Goal: Information Seeking & Learning: Learn about a topic

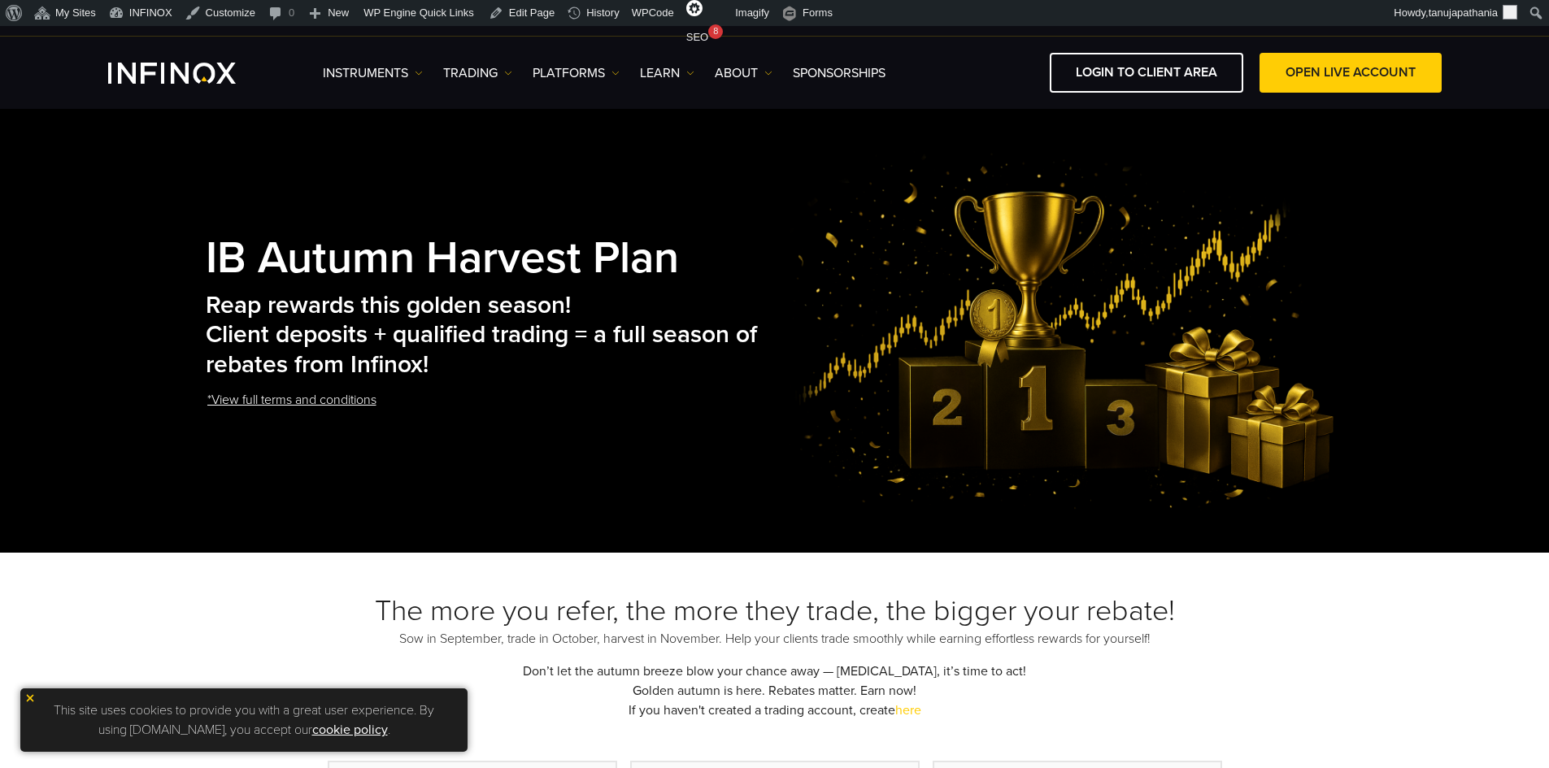
click at [308, 394] on link "*View full terms and conditions" at bounding box center [292, 401] width 172 height 40
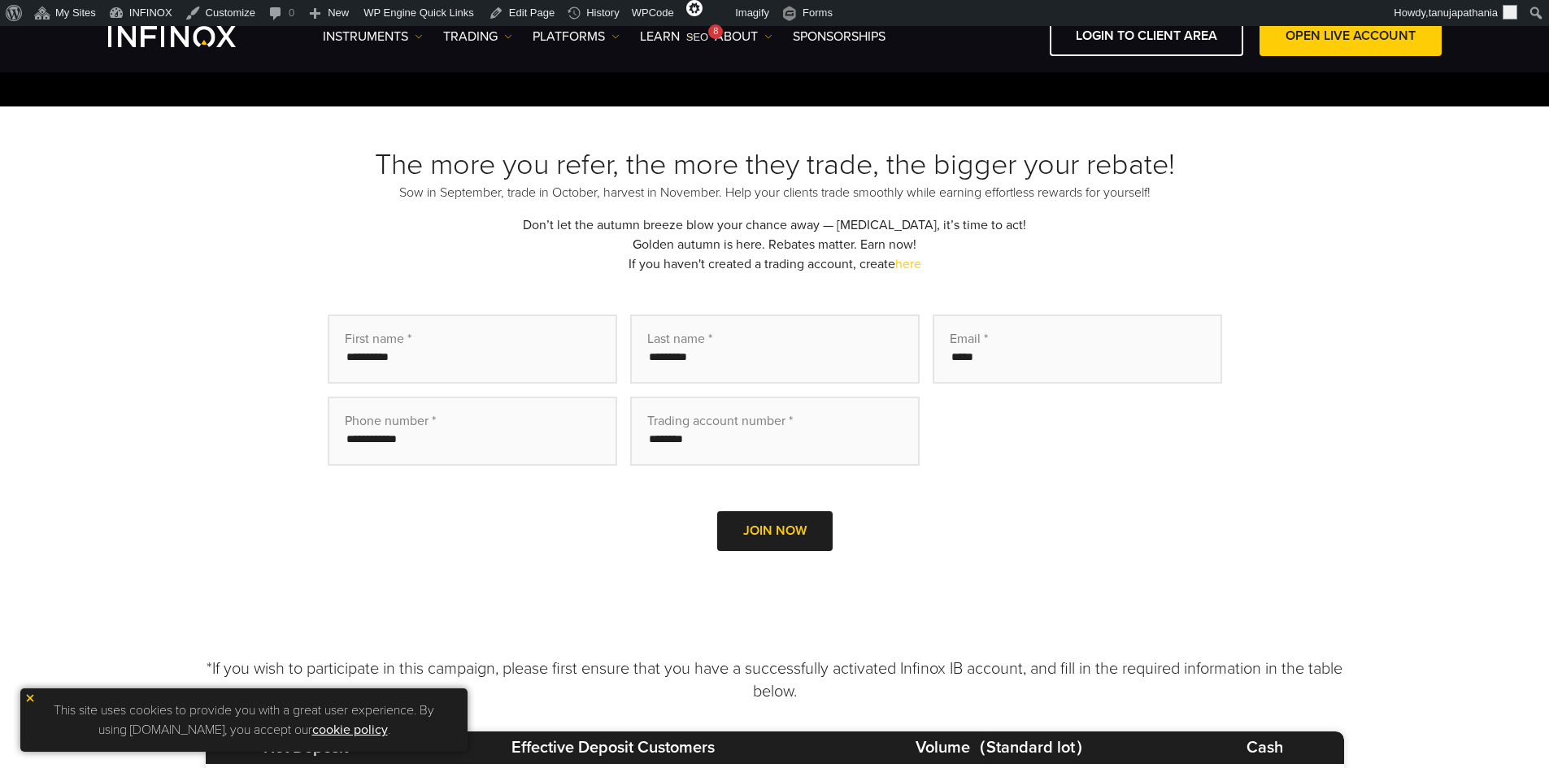
scroll to position [407, 0]
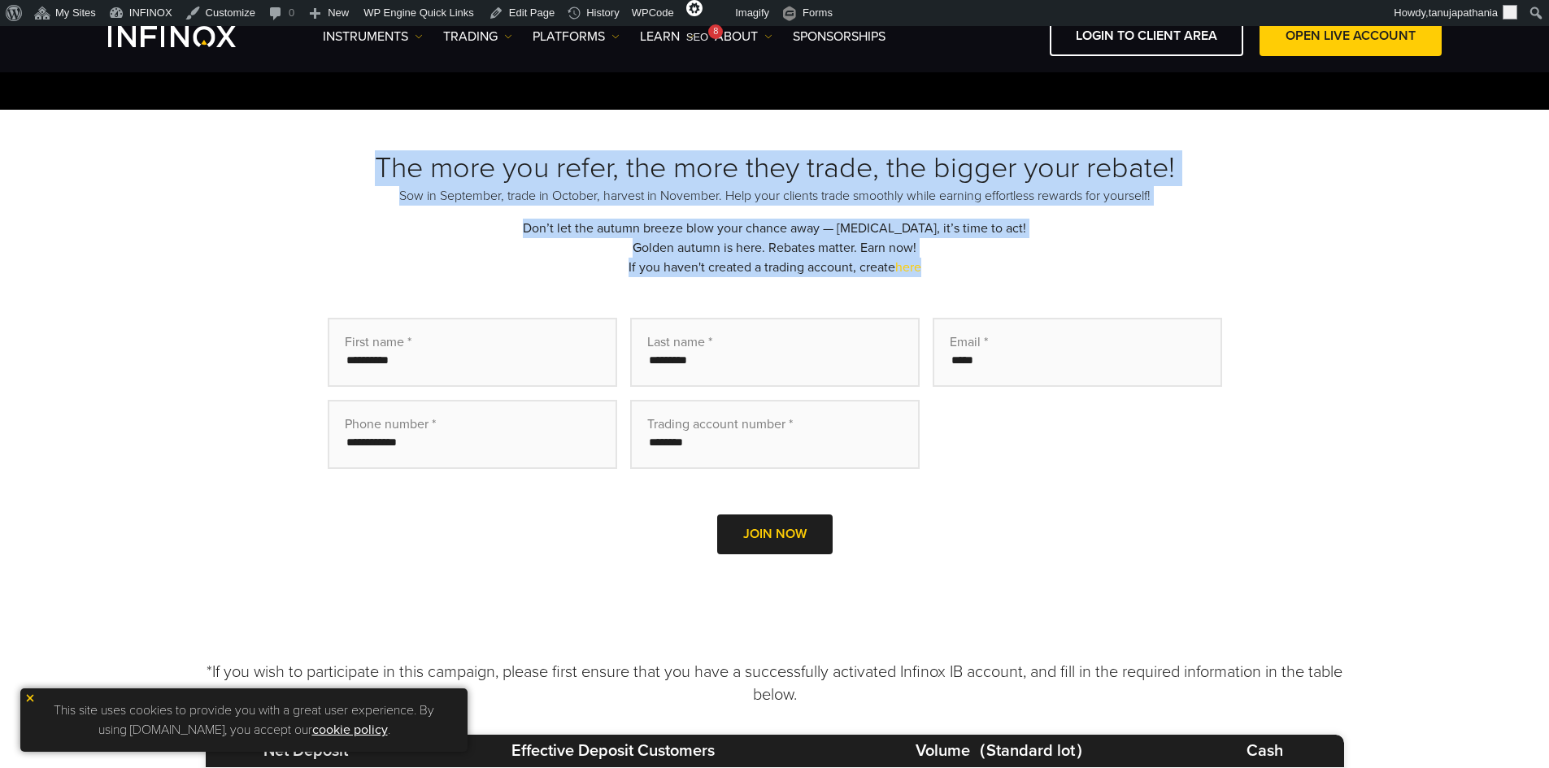
drag, startPoint x: 449, startPoint y: 163, endPoint x: 968, endPoint y: 263, distance: 528.4
click at [968, 263] on div "The more you refer, the more they trade, the bigger your rebate! Sow in Septemb…" at bounding box center [775, 375] width 1138 height 450
click at [977, 266] on div "The more you refer, the more they trade, the bigger your rebate! Sow in Septemb…" at bounding box center [775, 375] width 1138 height 450
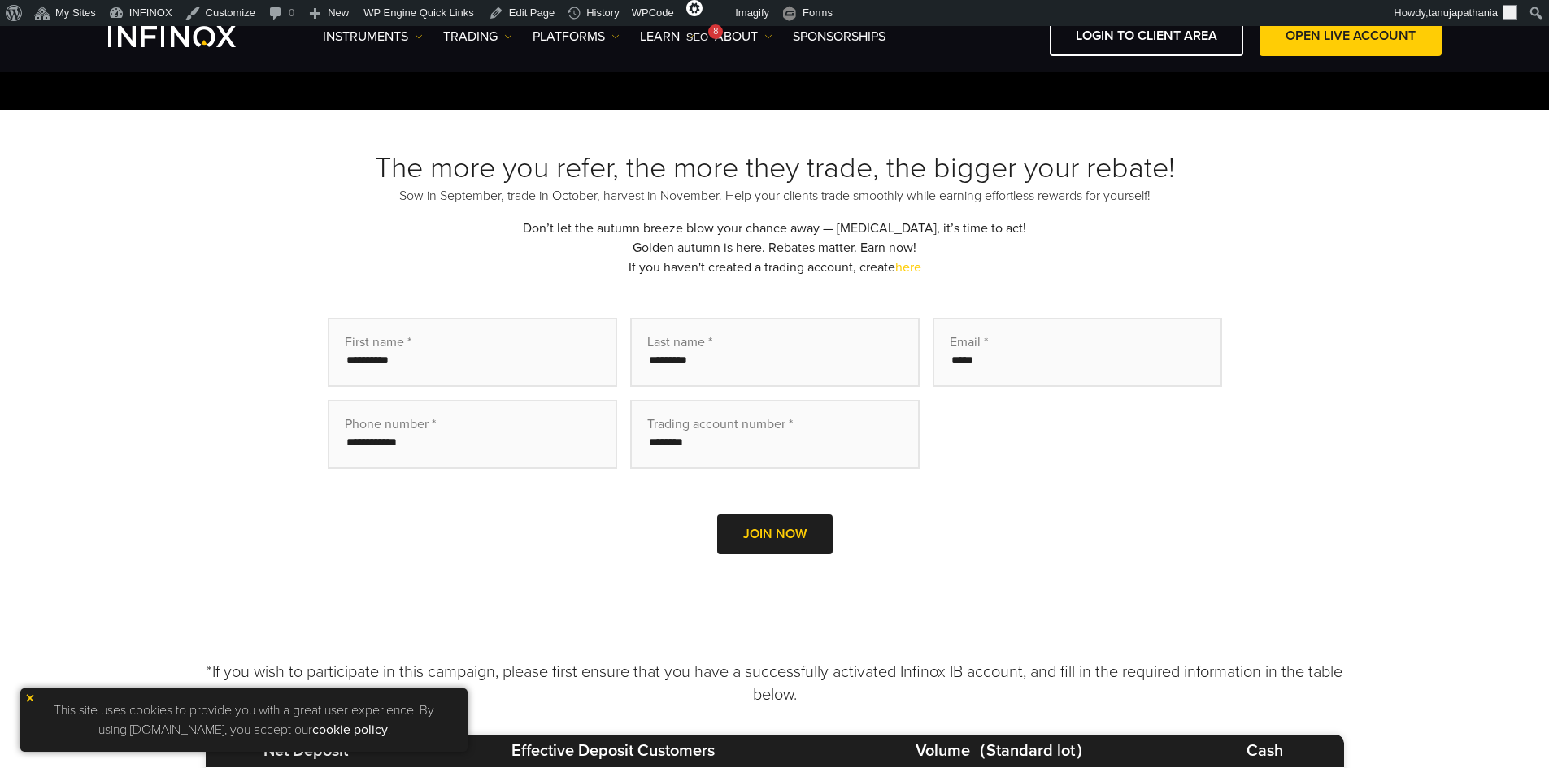
scroll to position [0, 0]
click at [516, 168] on h3 "The more you refer, the more they trade, the bigger your rebate!" at bounding box center [775, 168] width 1138 height 36
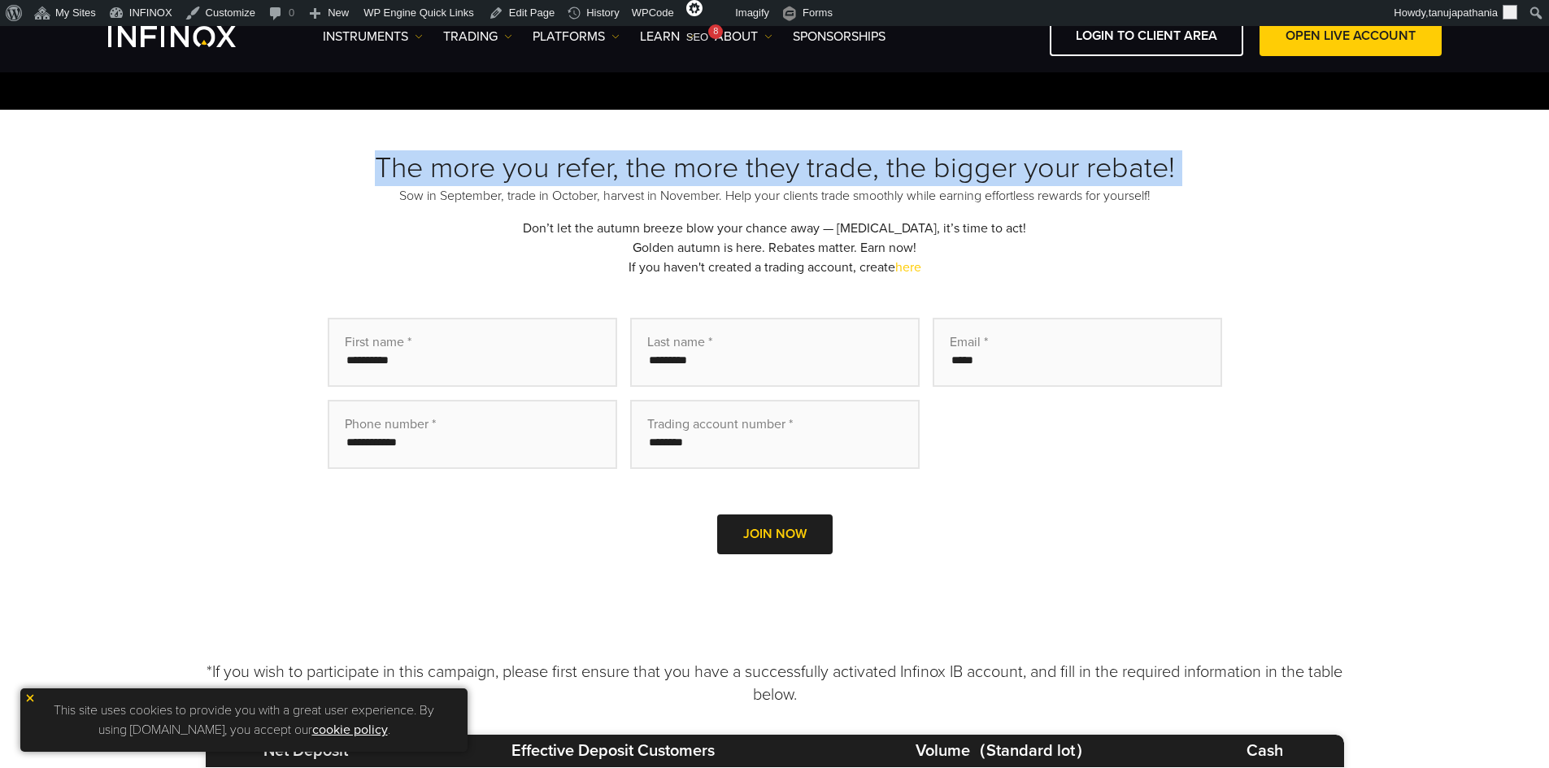
click at [516, 168] on h3 "The more you refer, the more they trade, the bigger your rebate!" at bounding box center [775, 168] width 1138 height 36
click at [702, 163] on h3 "The more you refer, the more they trade, the bigger your rebate!" at bounding box center [775, 168] width 1138 height 36
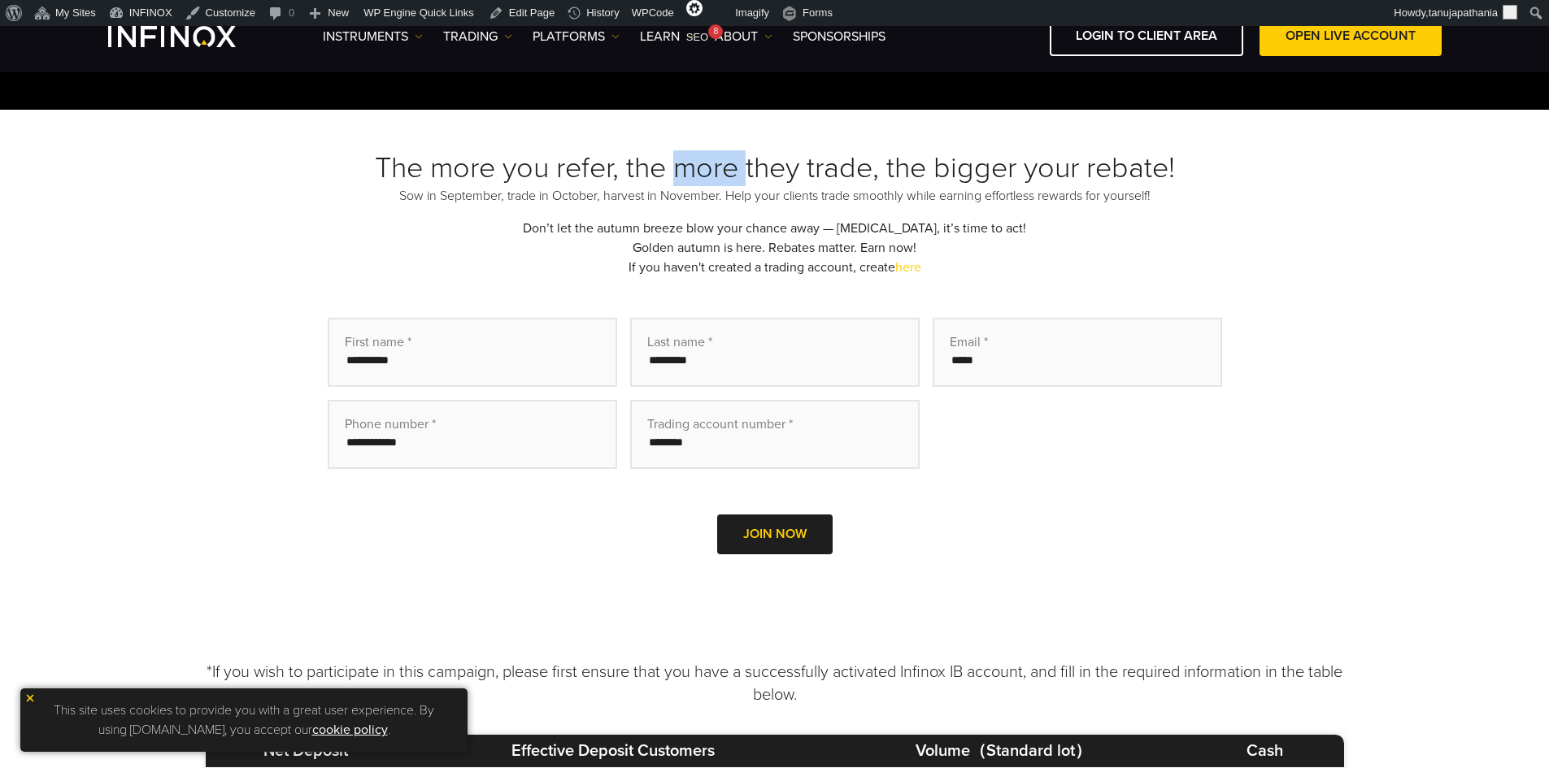
click at [702, 163] on h3 "The more you refer, the more they trade, the bigger your rebate!" at bounding box center [775, 168] width 1138 height 36
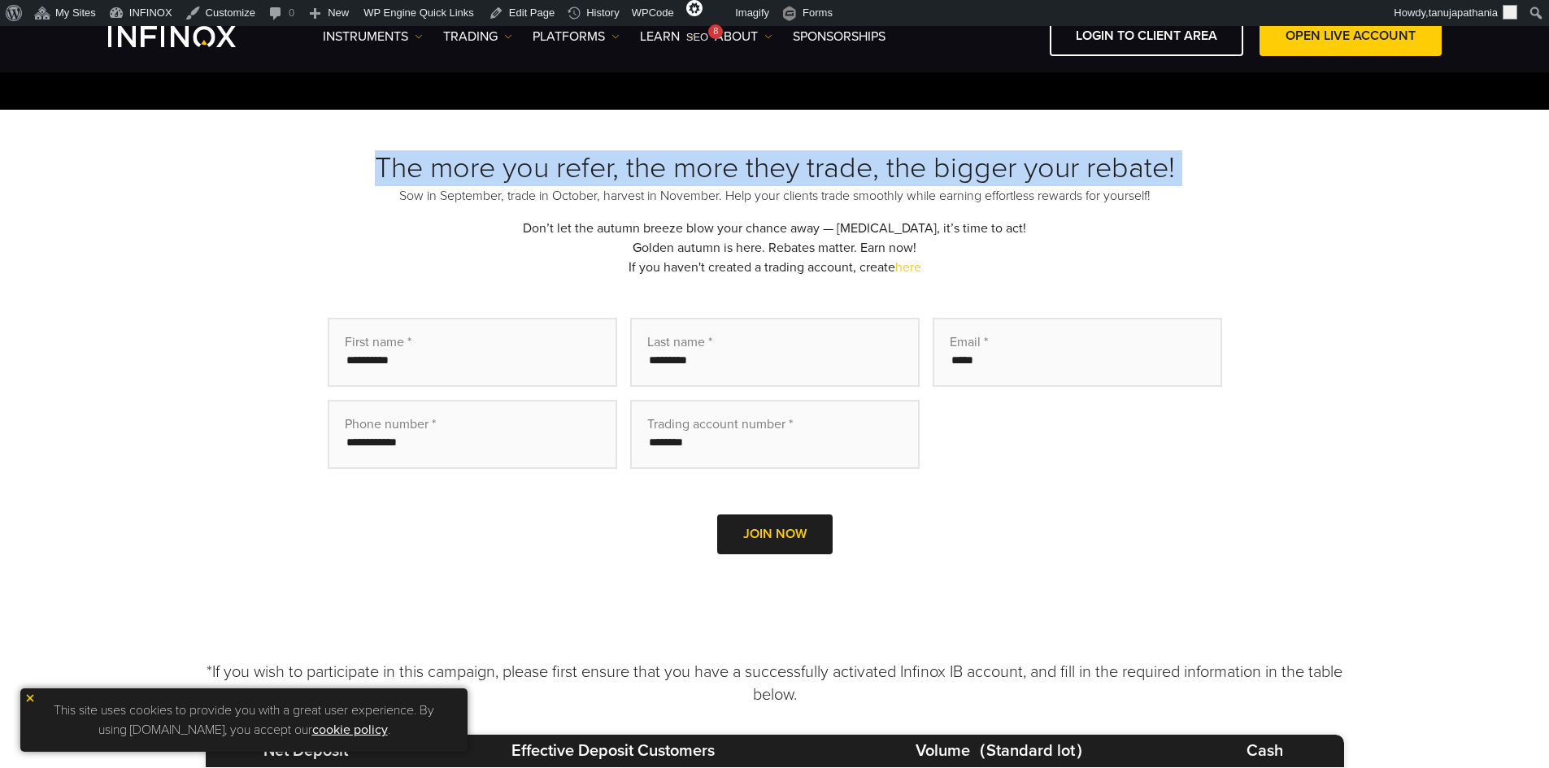
click at [702, 163] on h3 "The more you refer, the more they trade, the bigger your rebate!" at bounding box center [775, 168] width 1138 height 36
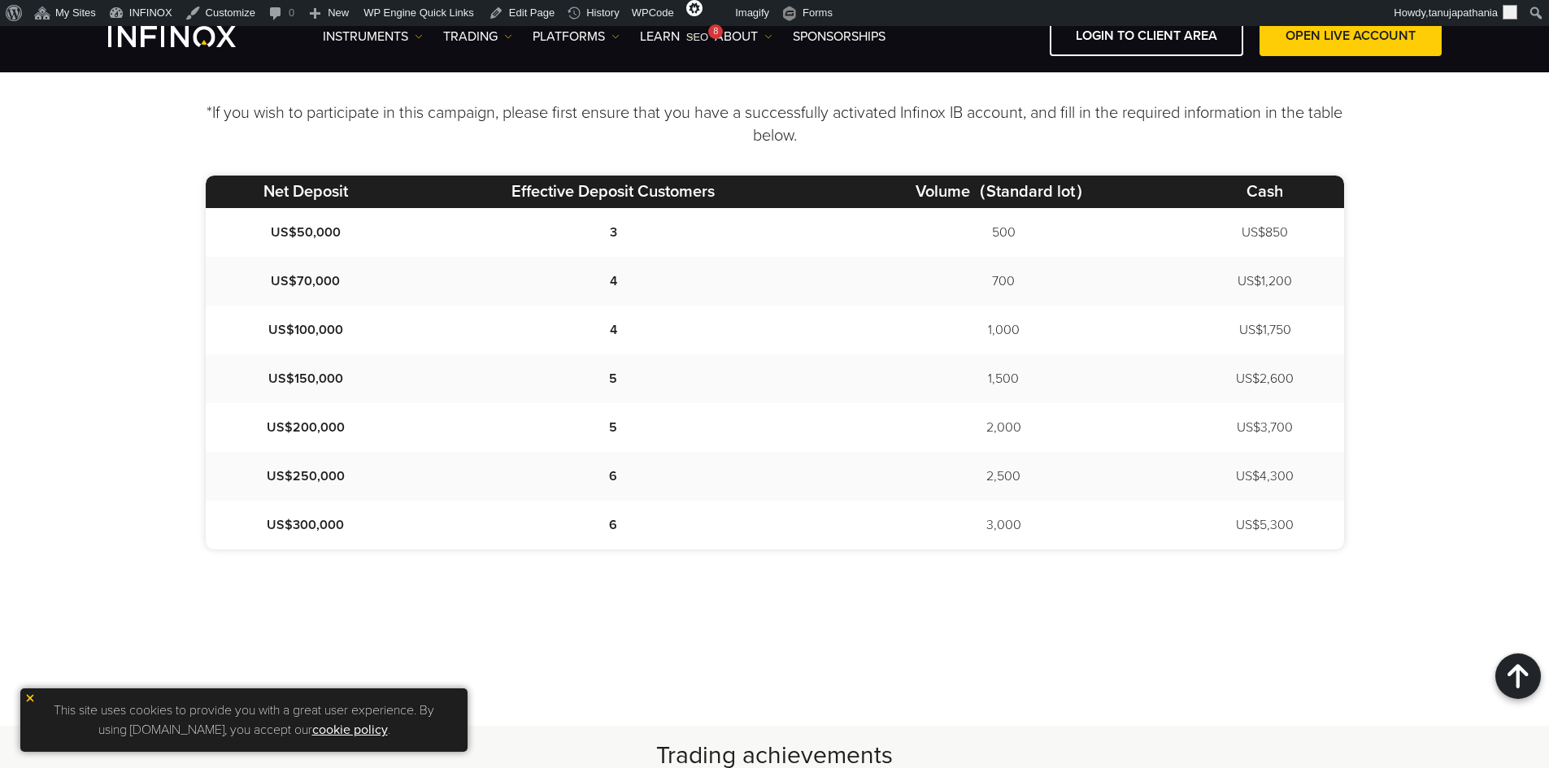
scroll to position [732, 0]
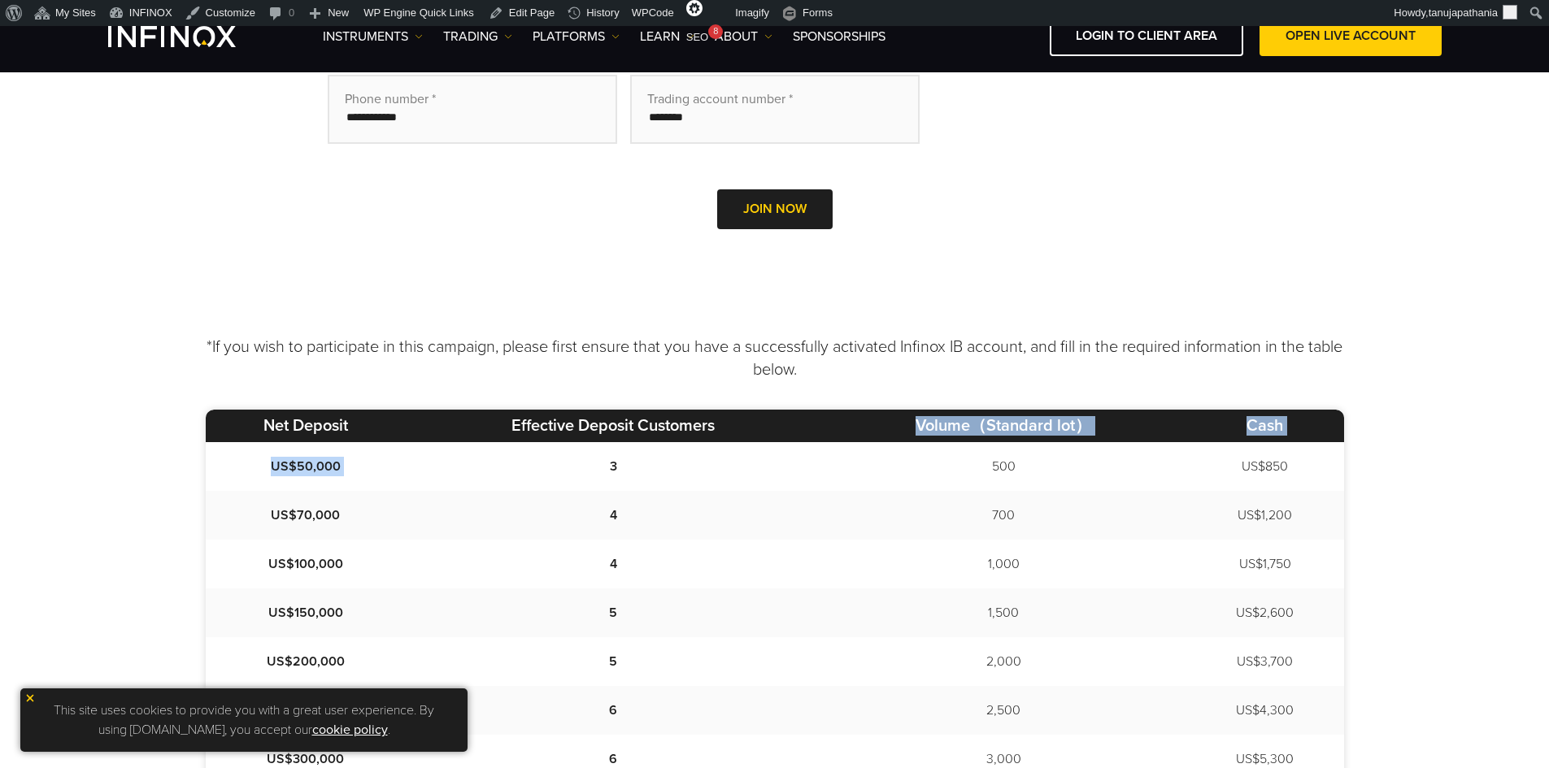
drag, startPoint x: 531, startPoint y: 442, endPoint x: 761, endPoint y: 437, distance: 230.2
click at [761, 437] on table "Net Deposit Effective Deposit Customers Volume（Standard lot） Cash US$50,000 3 5…" at bounding box center [775, 597] width 1138 height 374
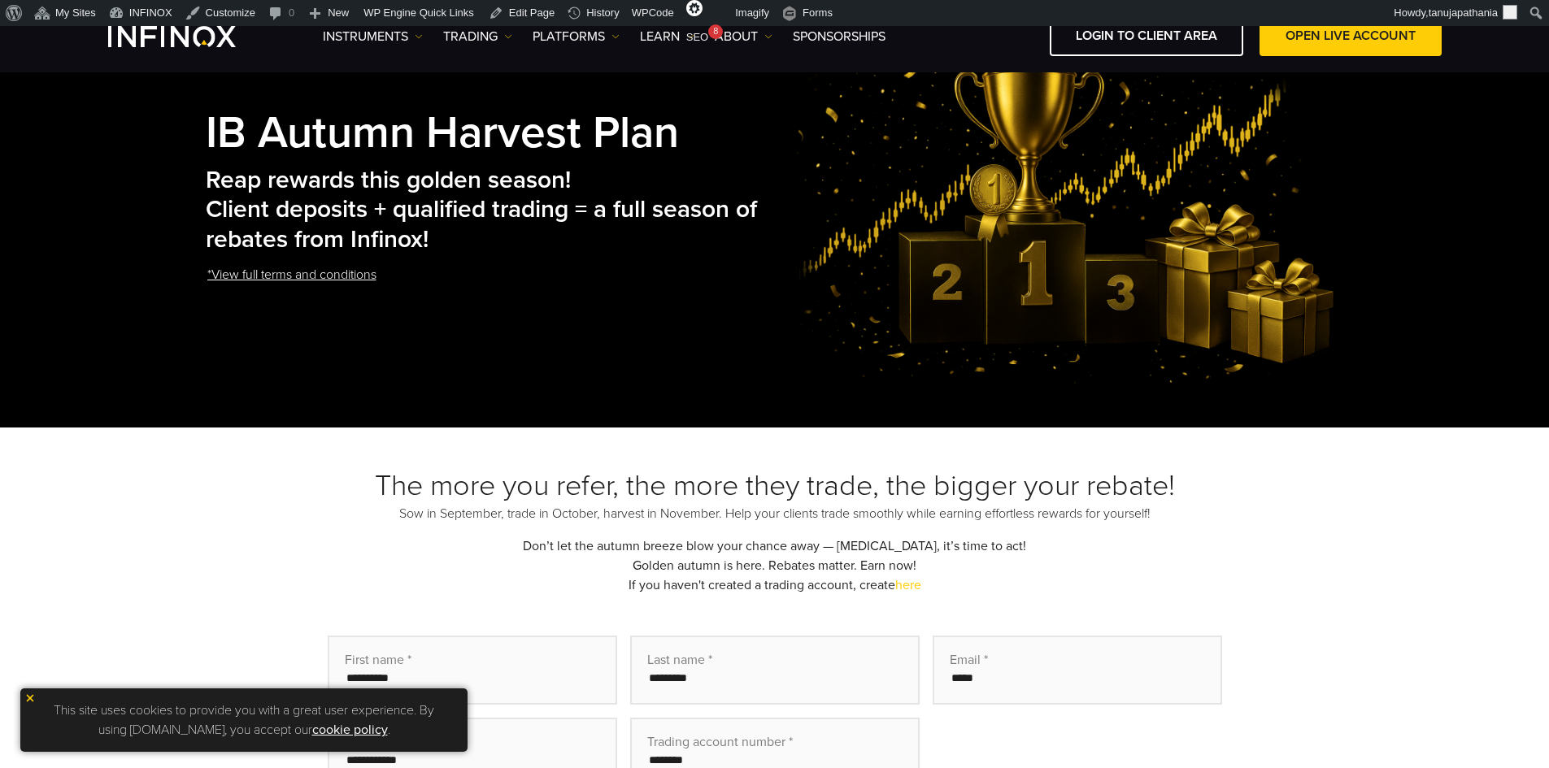
scroll to position [0, 0]
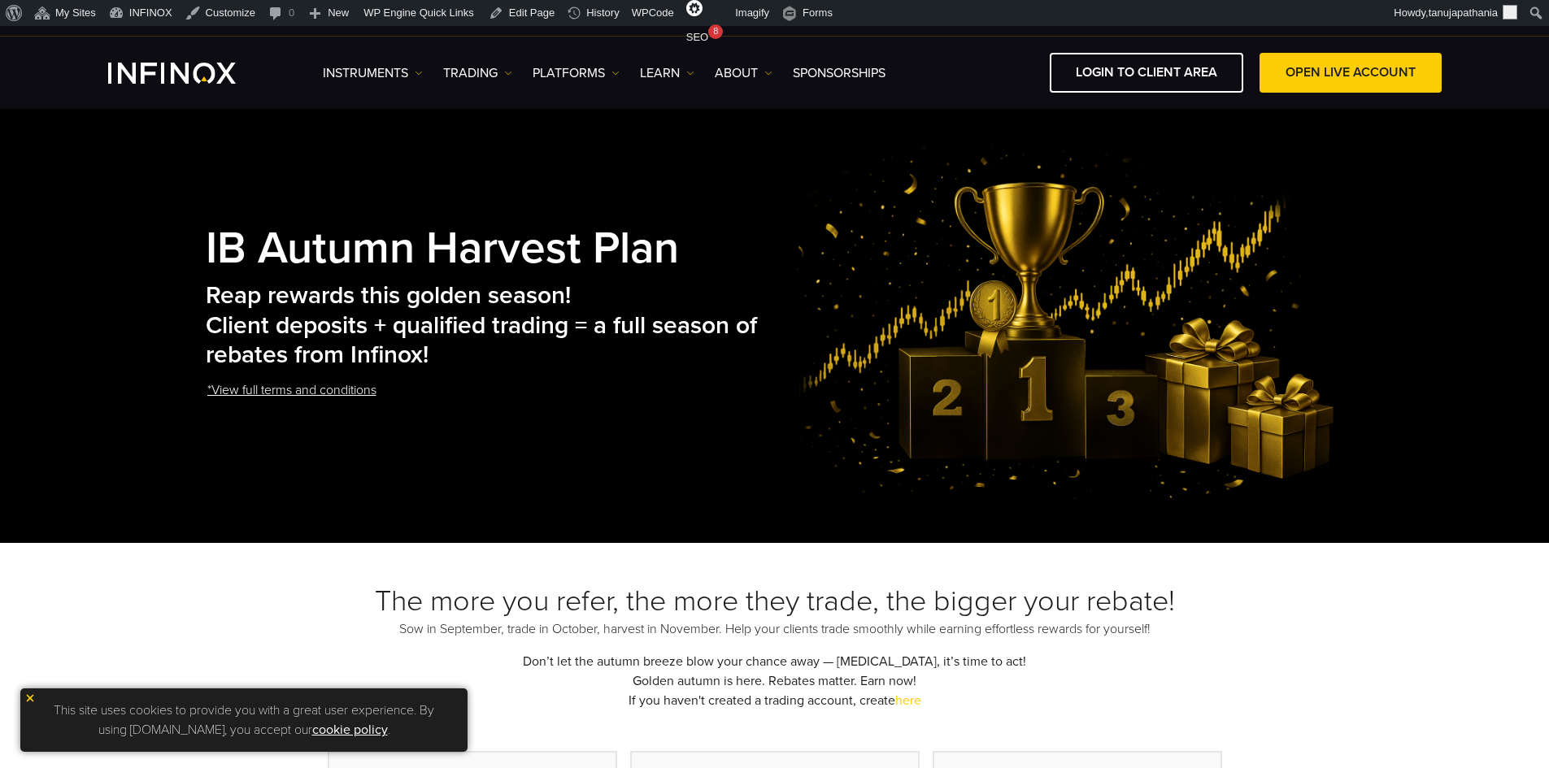
click at [379, 230] on strong "IB Autumn Harvest Plan" at bounding box center [442, 249] width 473 height 54
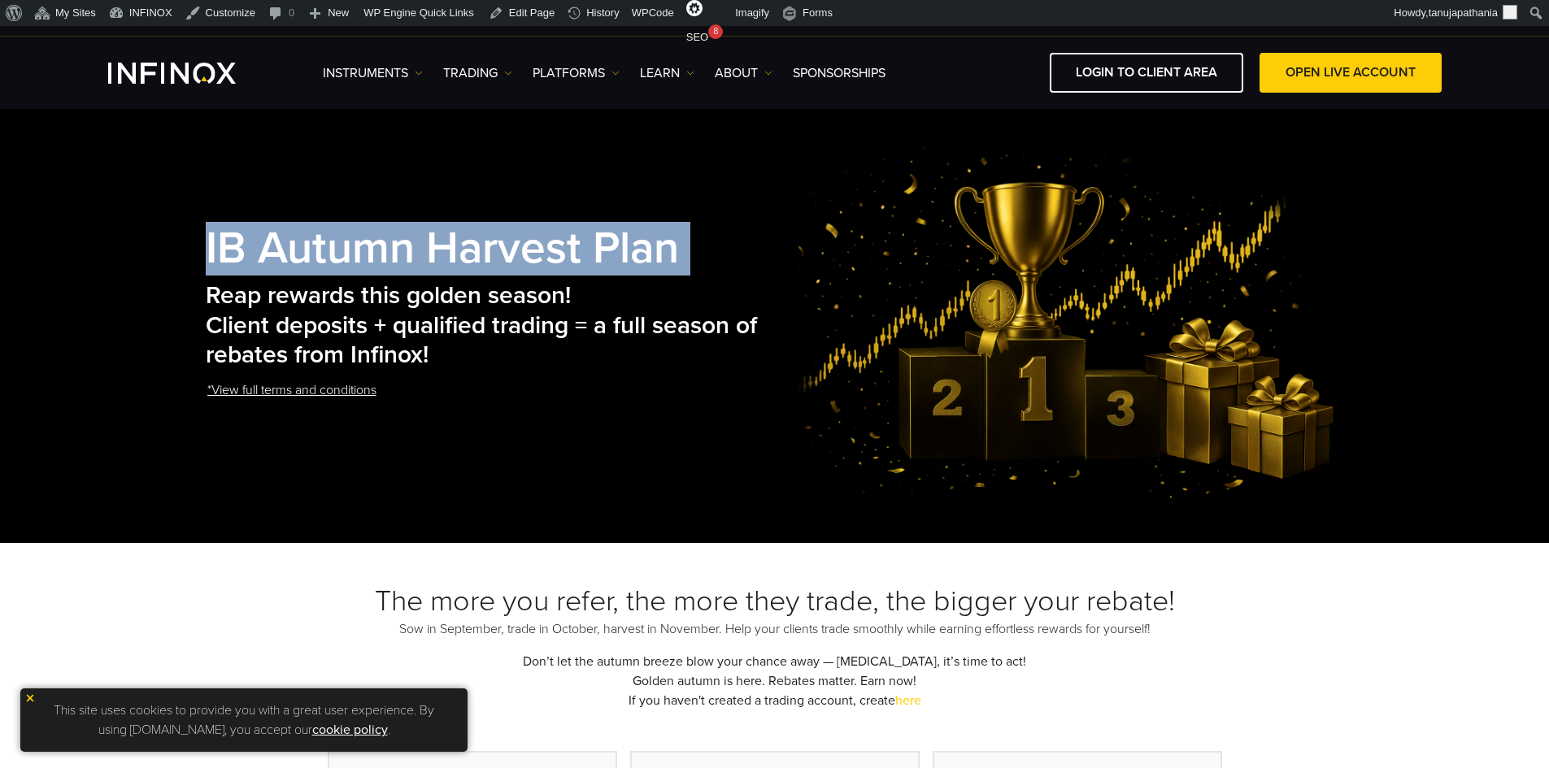
click at [379, 230] on strong "IB Autumn Harvest Plan" at bounding box center [442, 249] width 473 height 54
copy div "IB Autumn Harvest Plan"
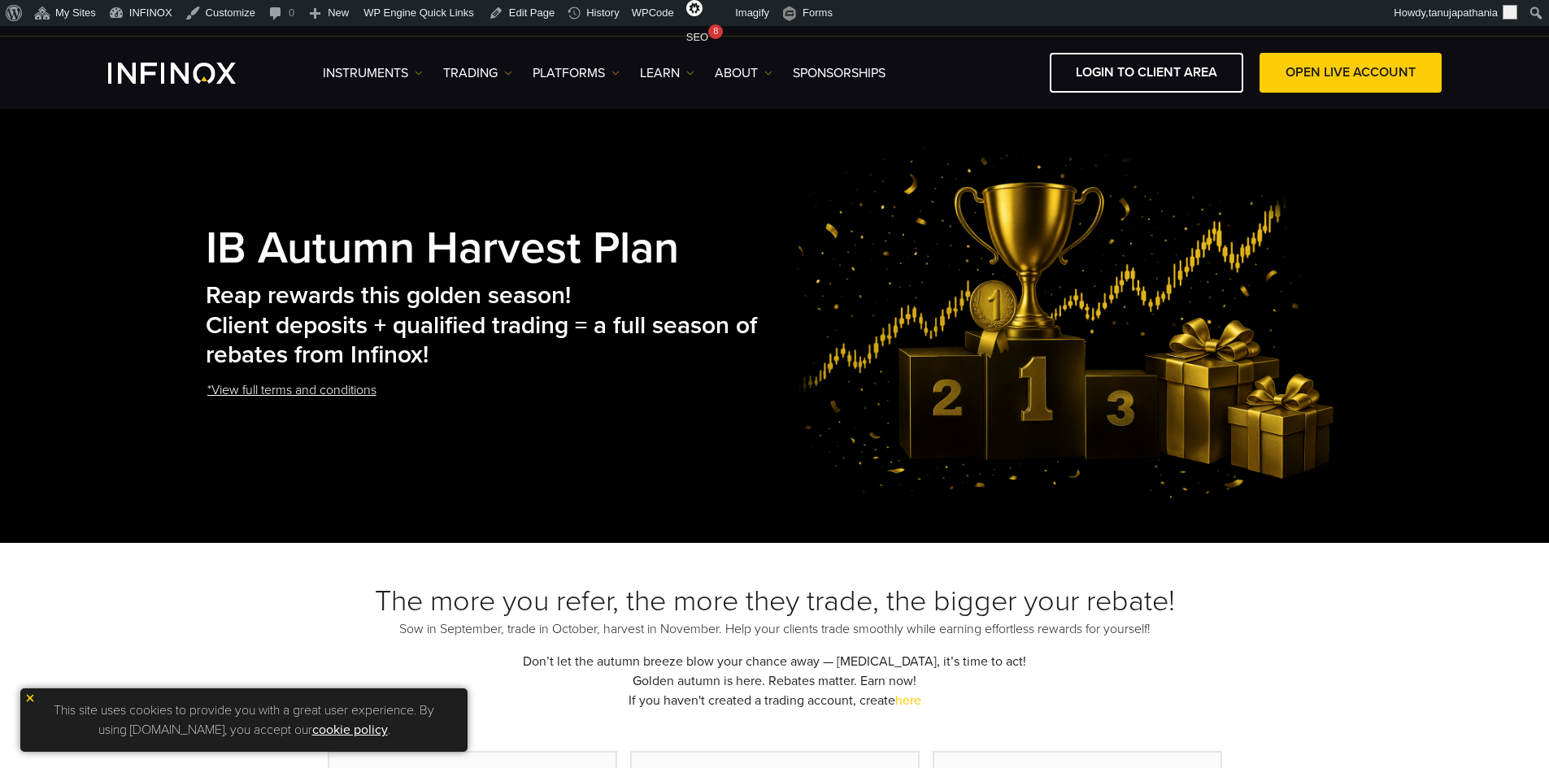
click at [361, 292] on h2 "Reap rewards this golden season! Client deposits + qualified trading = a full s…" at bounding box center [495, 325] width 579 height 89
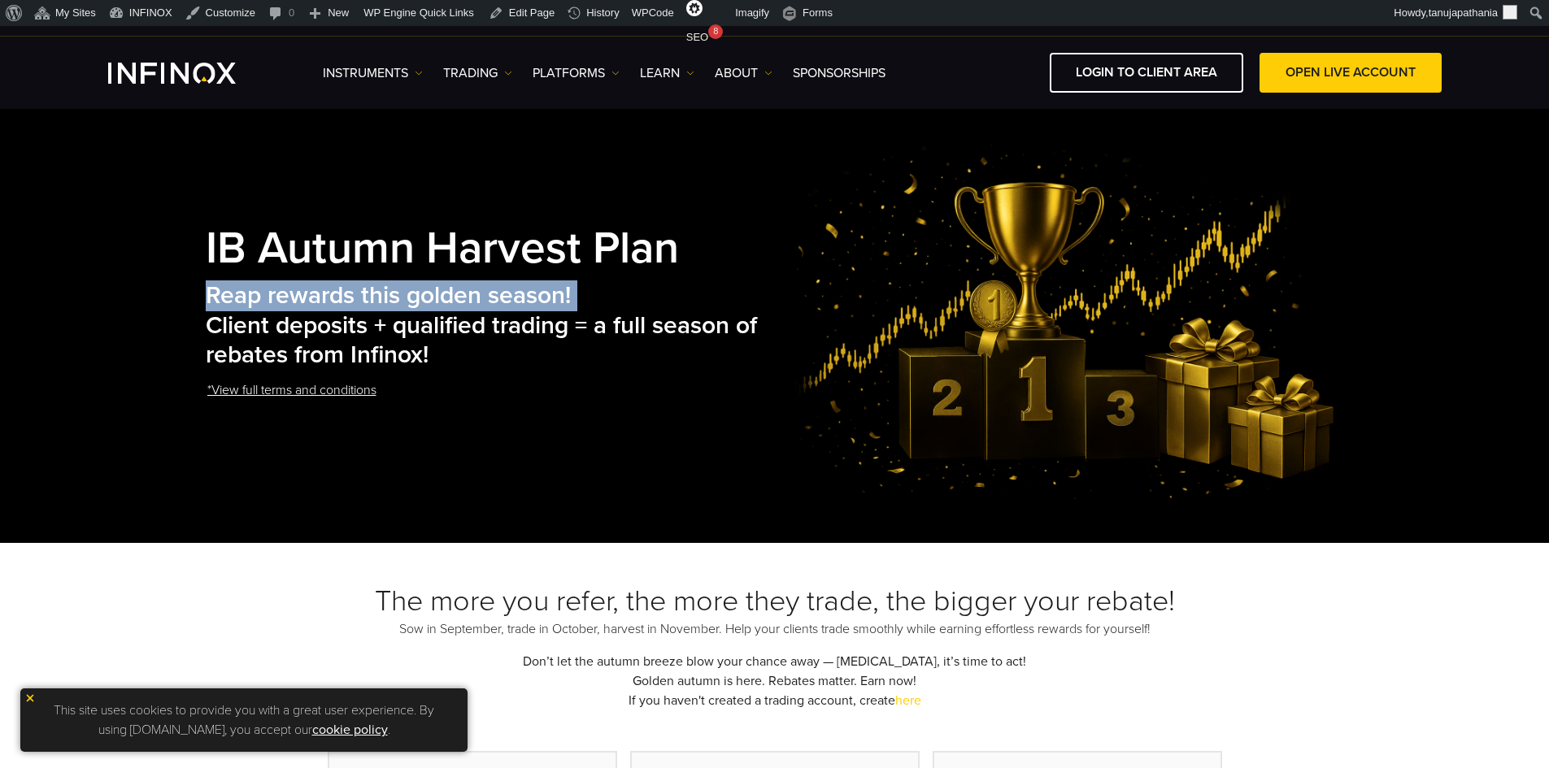
click at [361, 292] on h2 "Reap rewards this golden season! Client deposits + qualified trading = a full s…" at bounding box center [495, 325] width 579 height 89
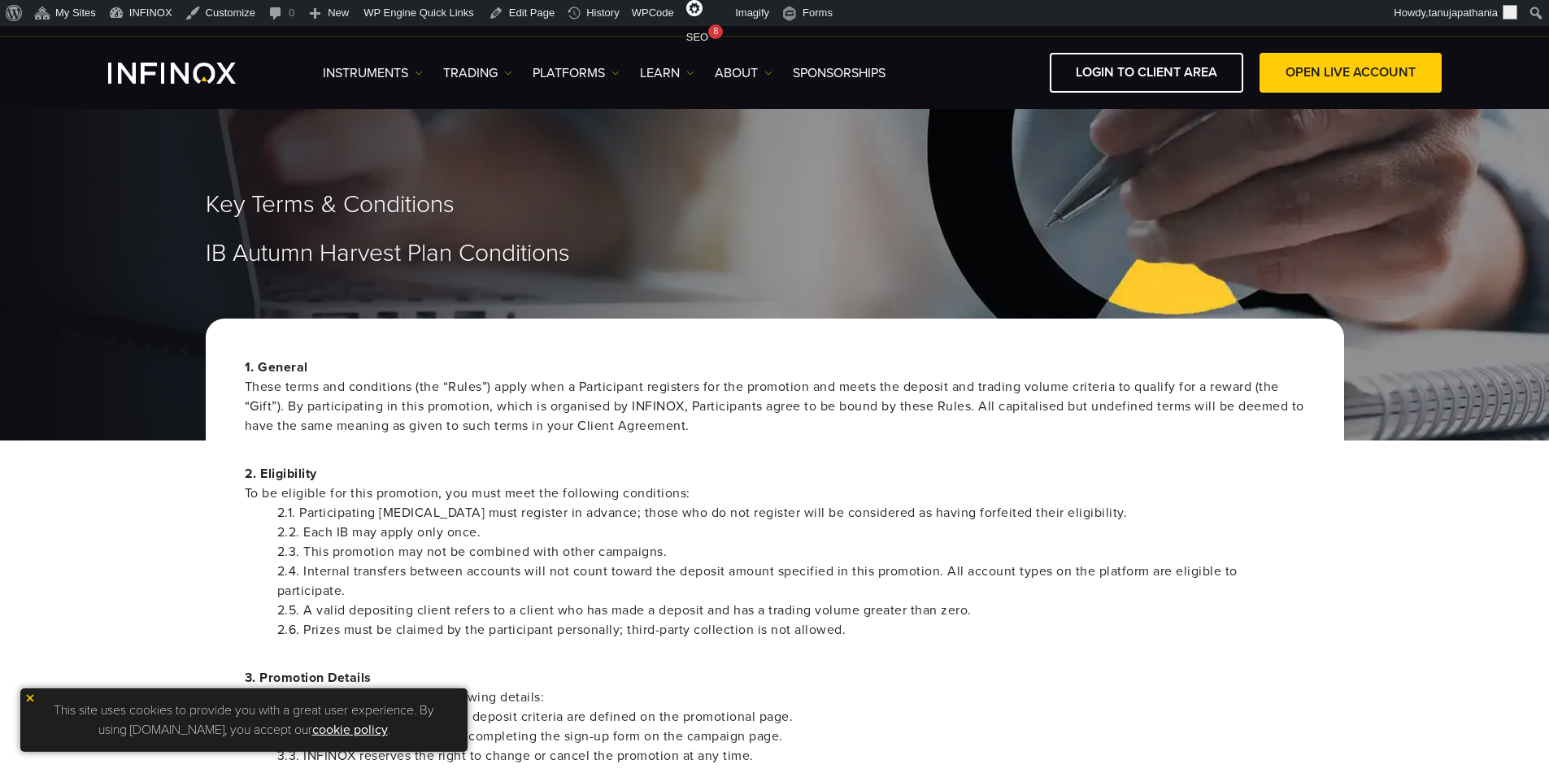
click at [298, 202] on span "Key Terms & Conditions" at bounding box center [330, 205] width 249 height 30
copy div "Key Terms & Conditions"
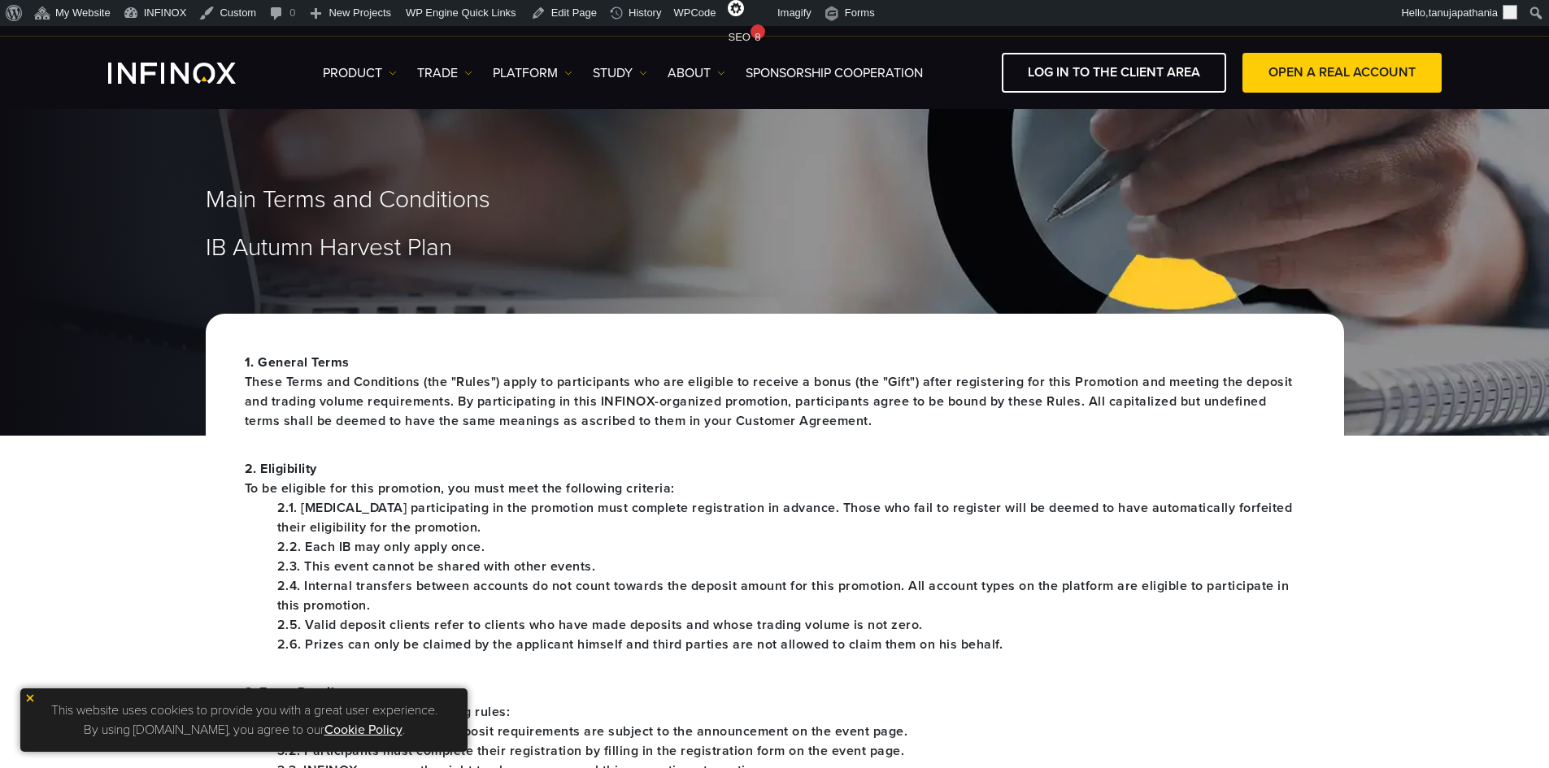
click at [236, 190] on font "Main Terms and Conditions" at bounding box center [348, 200] width 285 height 30
click at [663, 281] on div "Main Terms and Conditions IB Autumn Harvest Plan" at bounding box center [774, 270] width 1549 height 332
drag, startPoint x: 539, startPoint y: 276, endPoint x: 397, endPoint y: 237, distance: 147.8
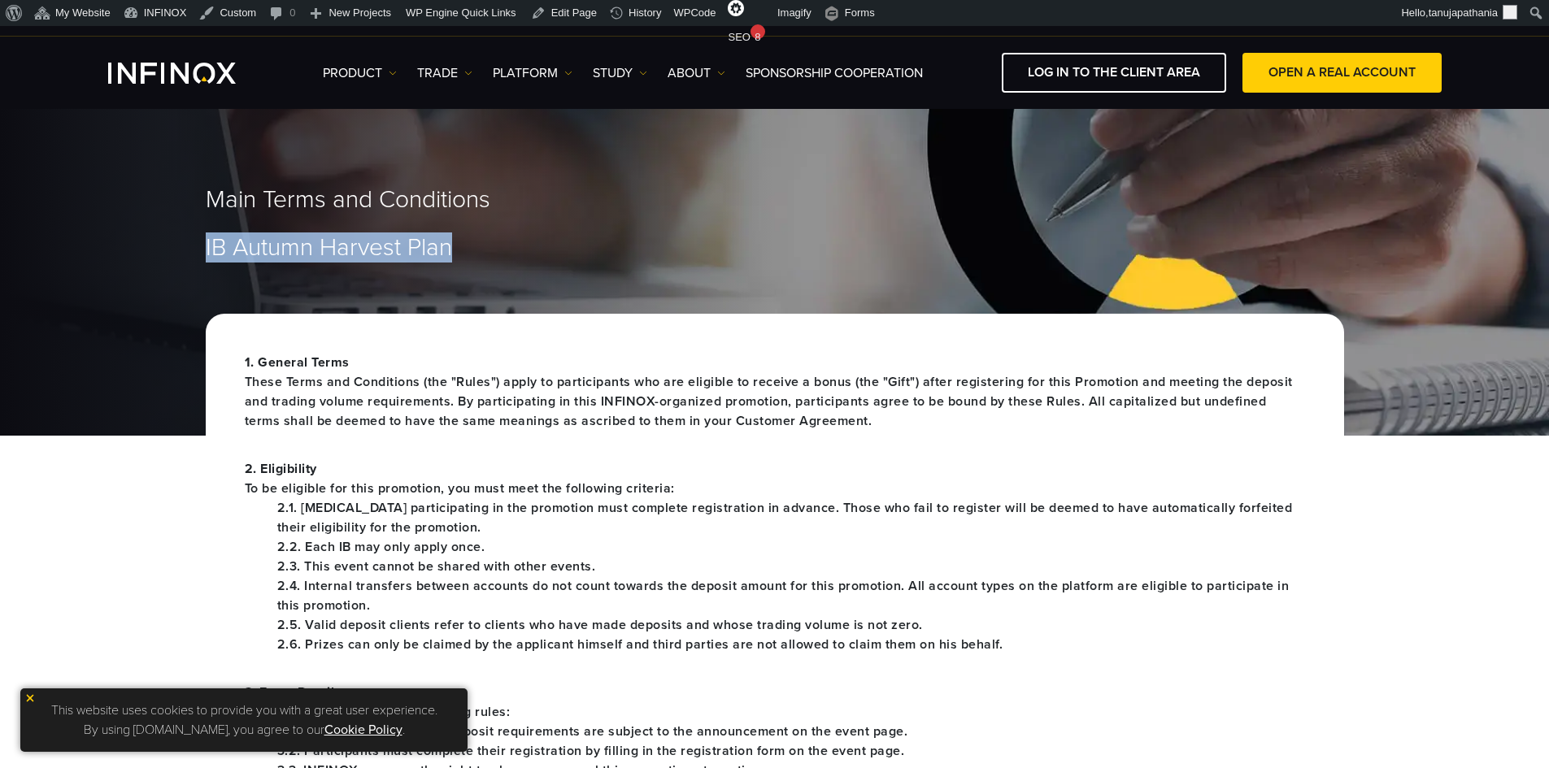
click at [74, 229] on div "Main Terms and Conditions IB Autumn Harvest Plan" at bounding box center [774, 270] width 1549 height 332
click at [838, 298] on div "Main Terms and Conditions IB Autumn Harvest Plan" at bounding box center [774, 270] width 1549 height 332
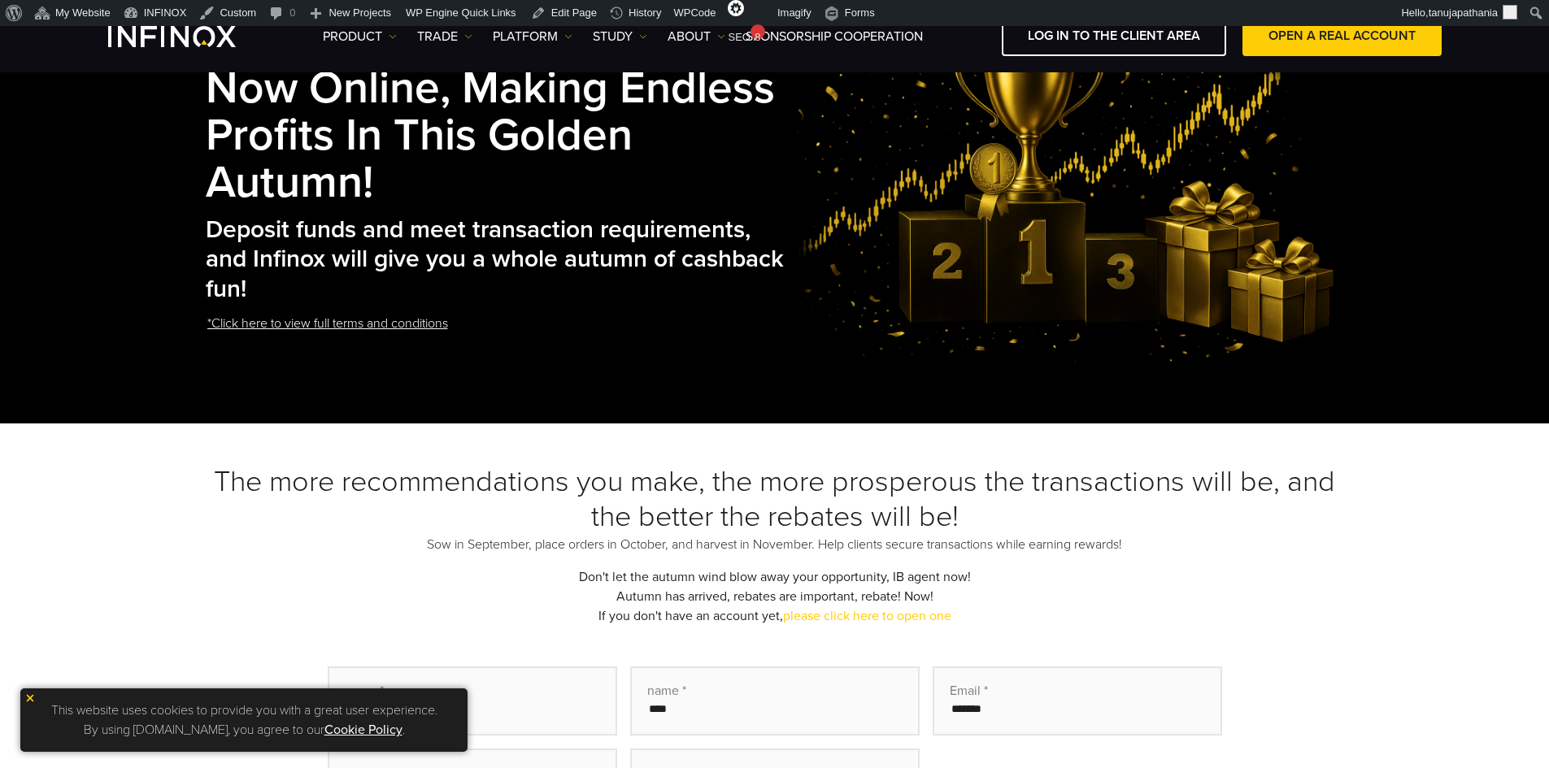
scroll to position [244, 0]
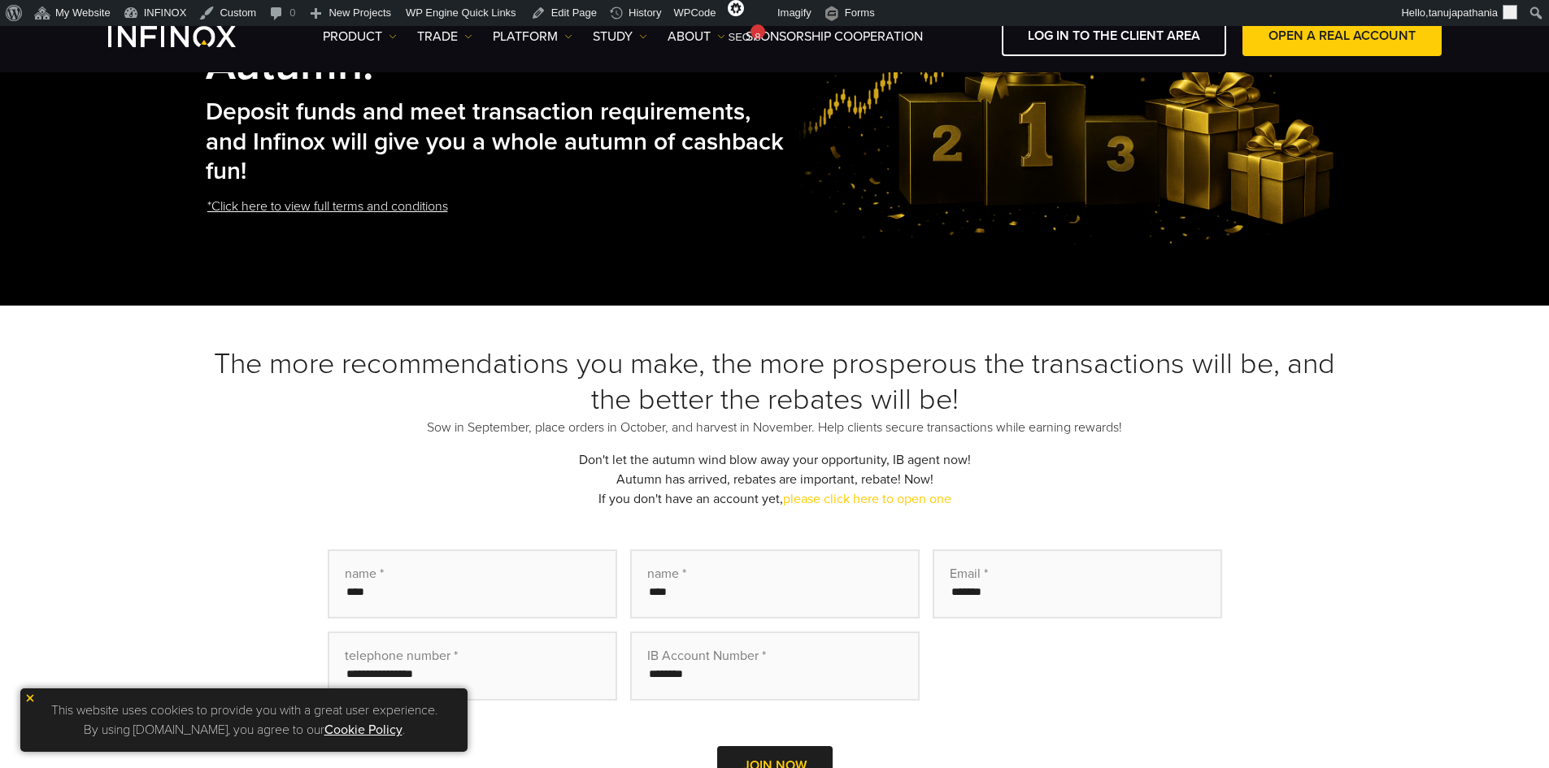
click at [700, 377] on font "The more recommendations you make, the more prosperous the transactions will be…" at bounding box center [774, 381] width 1121 height 71
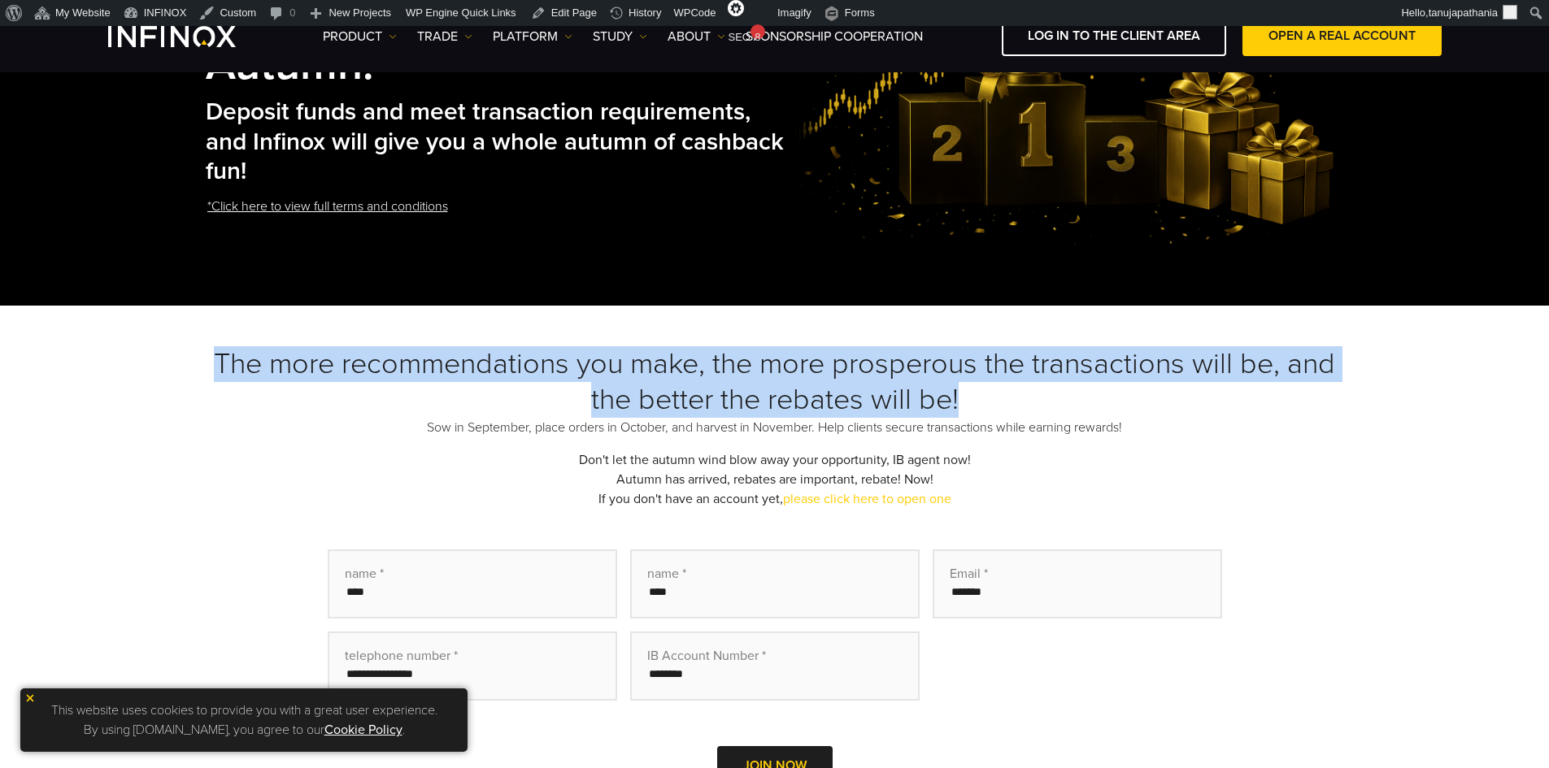
click at [700, 377] on font "The more recommendations you make, the more prosperous the transactions will be…" at bounding box center [774, 381] width 1121 height 71
click at [949, 380] on font "The more recommendations you make, the more prosperous the transactions will be…" at bounding box center [774, 381] width 1121 height 71
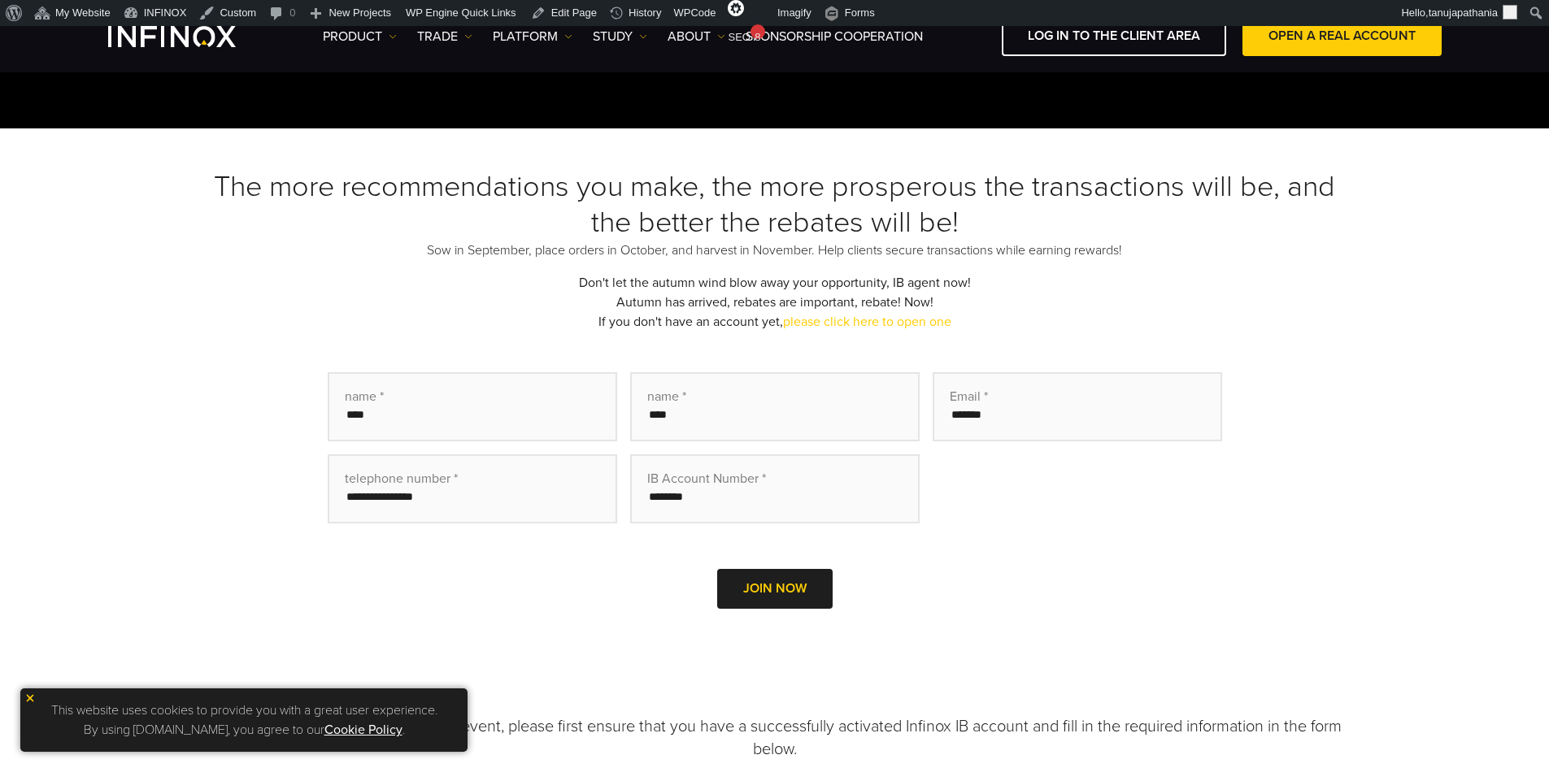
scroll to position [895, 0]
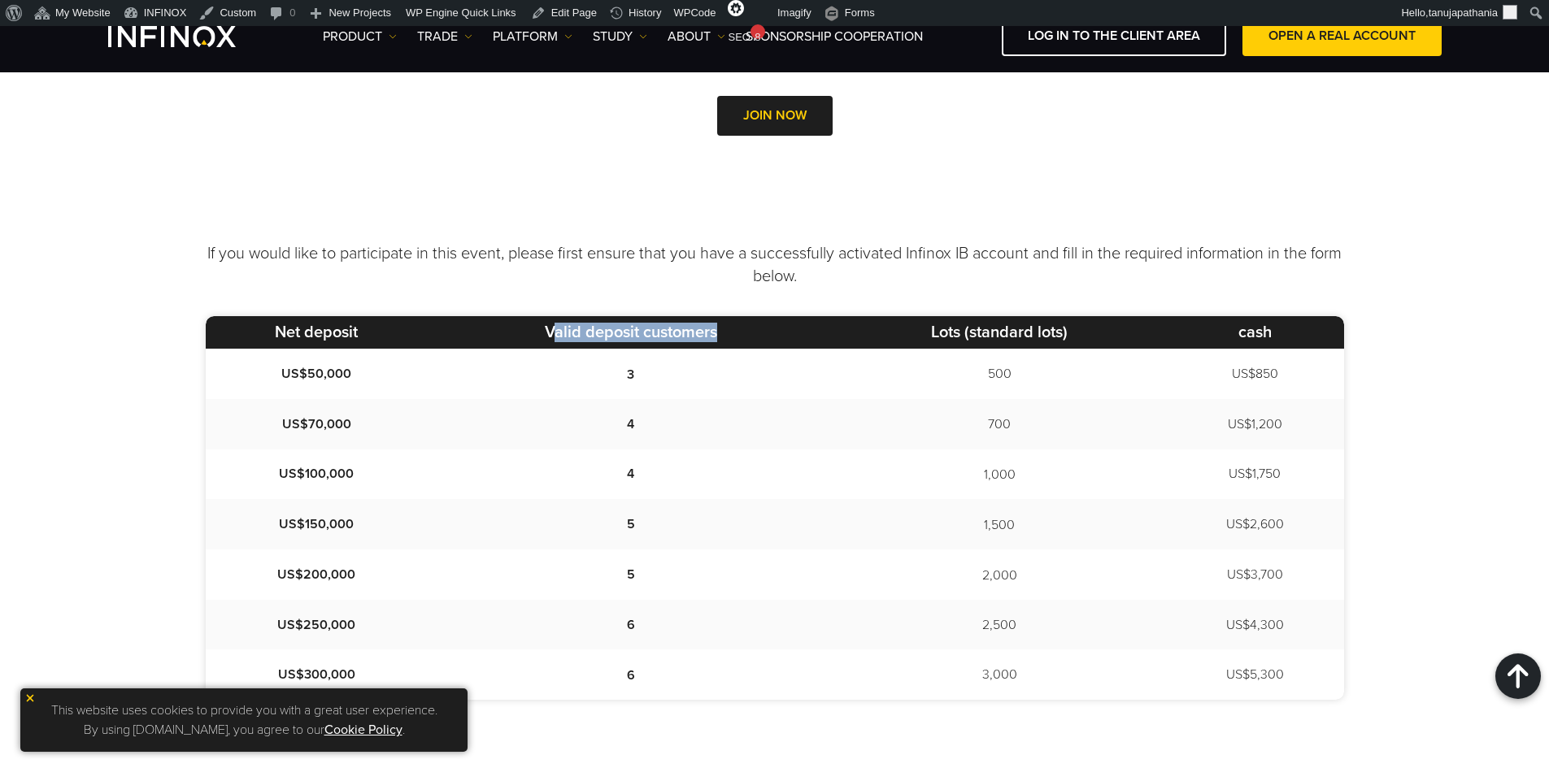
drag, startPoint x: 551, startPoint y: 338, endPoint x: 772, endPoint y: 337, distance: 220.4
click at [772, 337] on th "Valid deposit customers" at bounding box center [631, 332] width 406 height 33
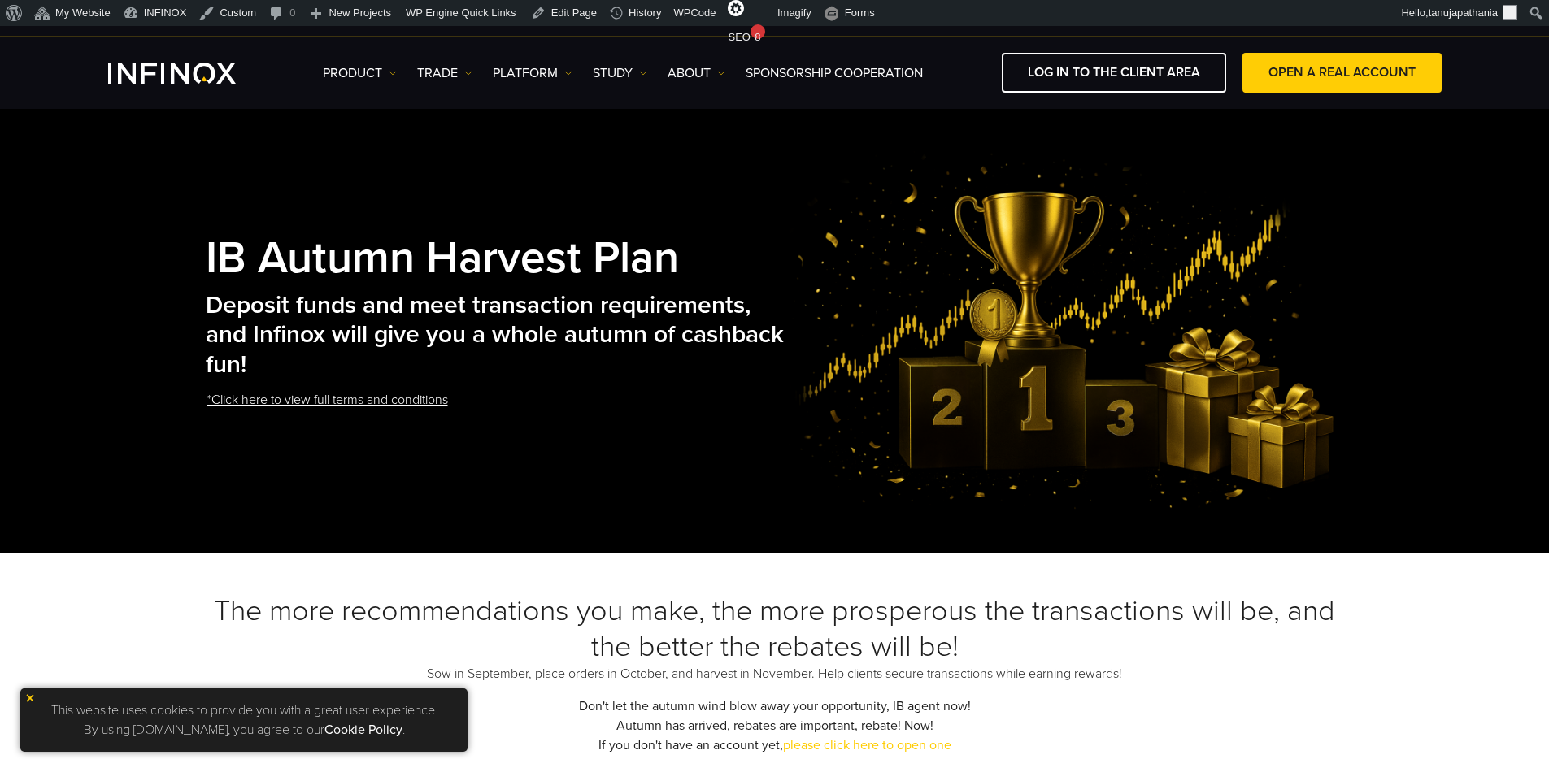
click at [556, 322] on font "and Infinox will give you a whole autumn of cashback fun!" at bounding box center [495, 350] width 578 height 60
click at [558, 322] on font "and Infinox will give you a whole autumn of cashback fun!" at bounding box center [495, 350] width 578 height 60
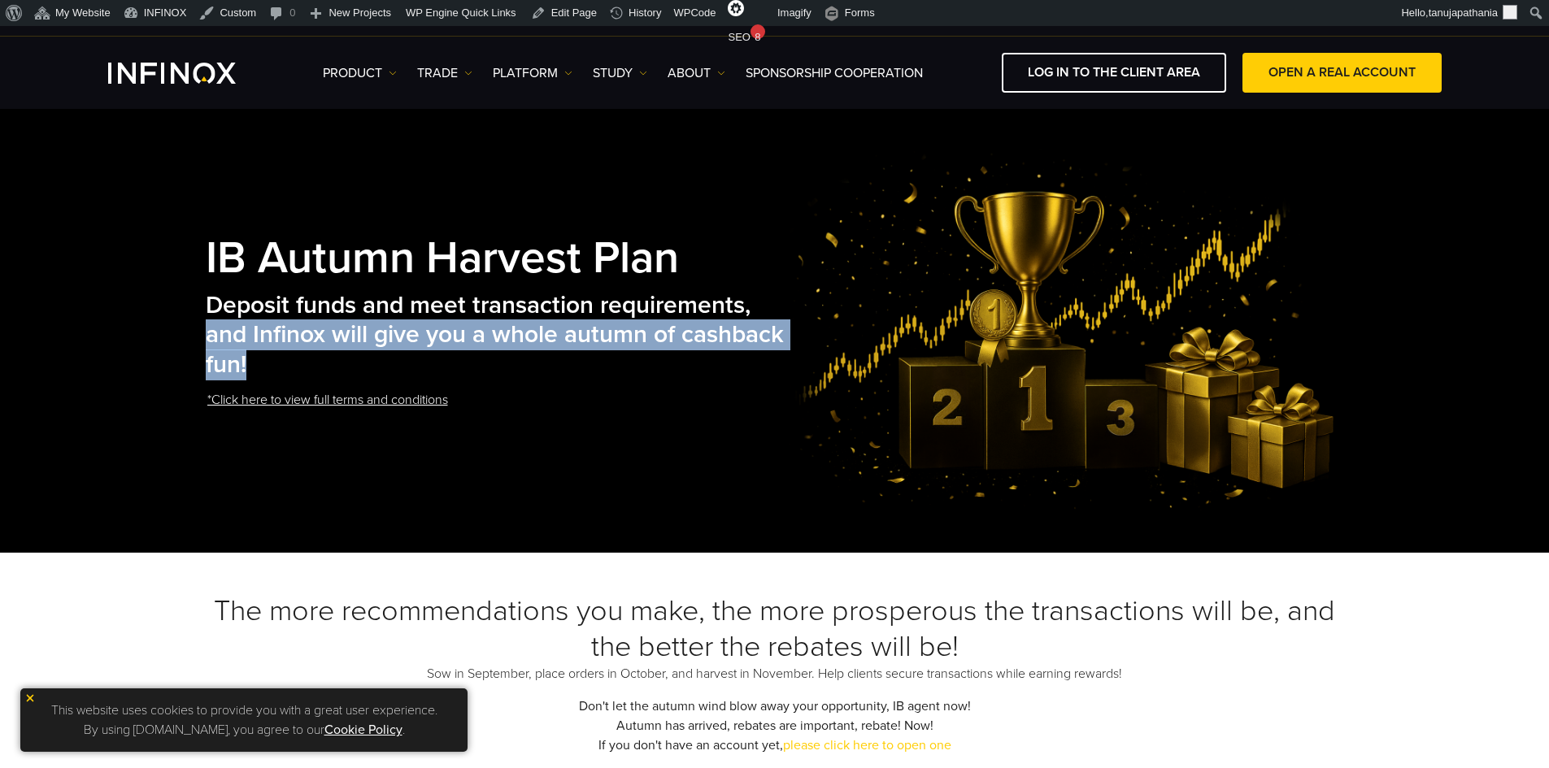
click at [558, 322] on font "and Infinox will give you a whole autumn of cashback fun!" at bounding box center [495, 350] width 578 height 60
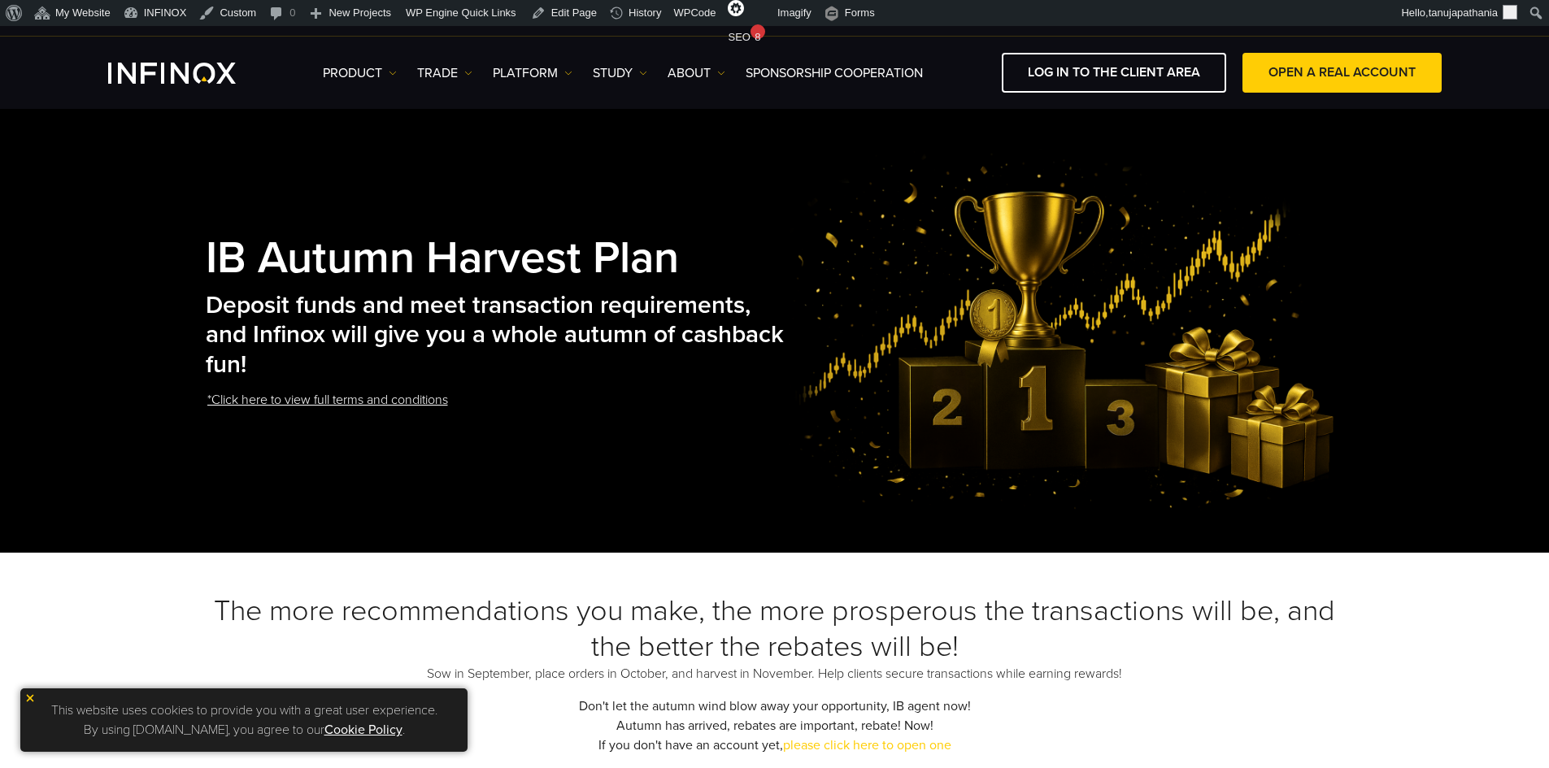
click at [520, 309] on font "Deposit funds and meet transaction requirements," at bounding box center [478, 305] width 545 height 30
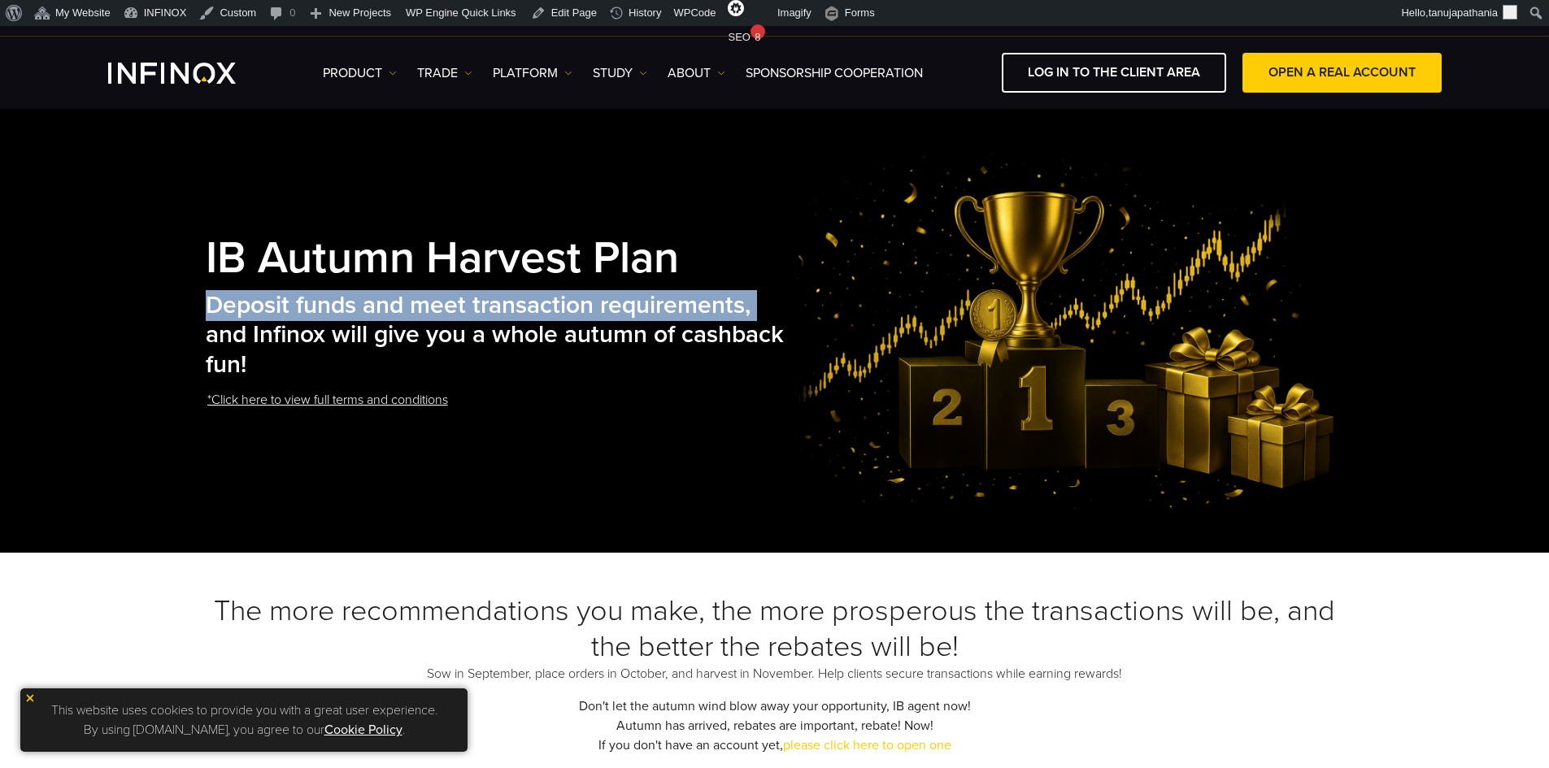
click at [520, 309] on font "Deposit funds and meet transaction requirements," at bounding box center [478, 305] width 545 height 30
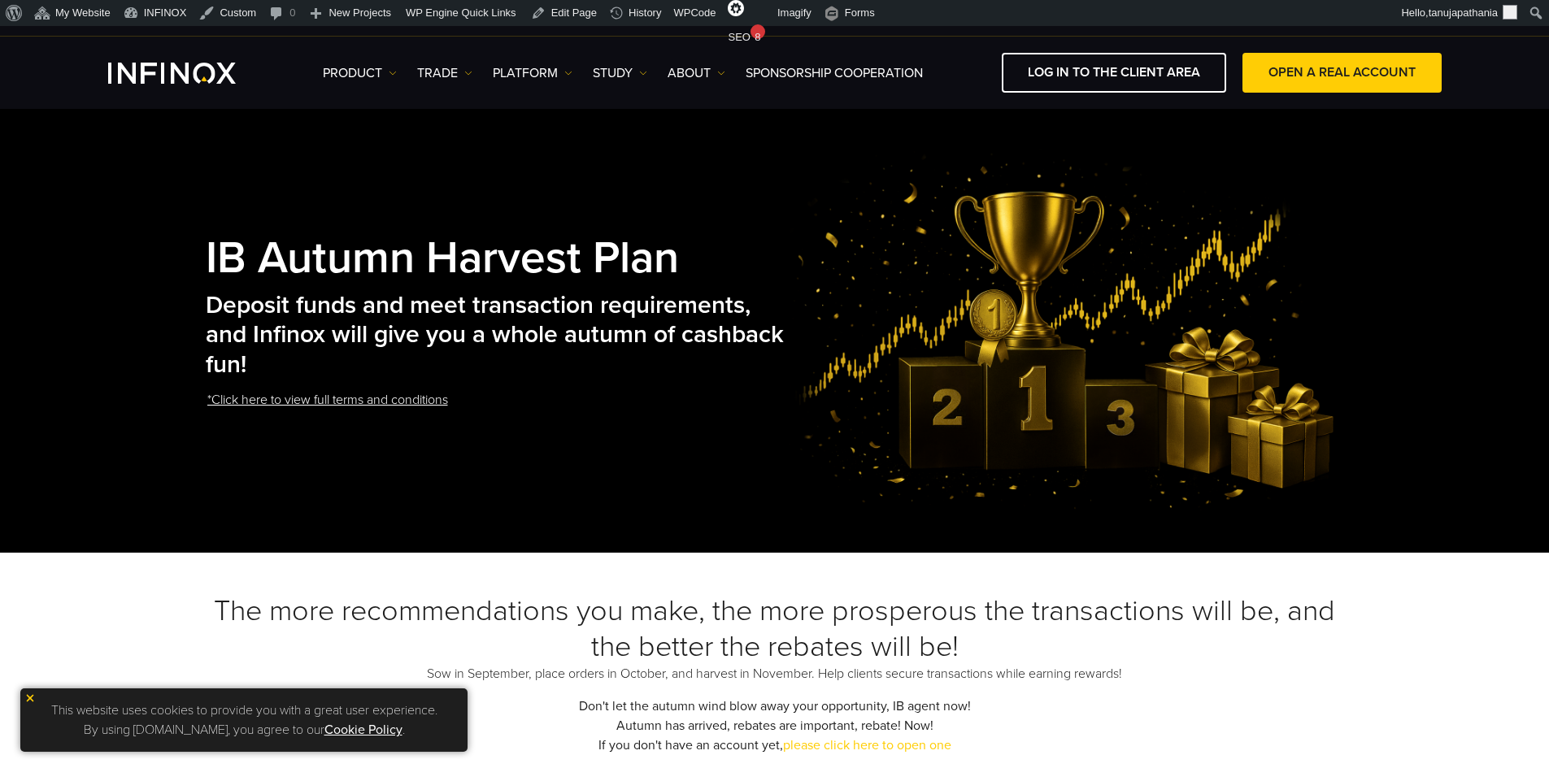
click at [474, 333] on font "and Infinox will give you a whole autumn of cashback fun!" at bounding box center [495, 350] width 578 height 60
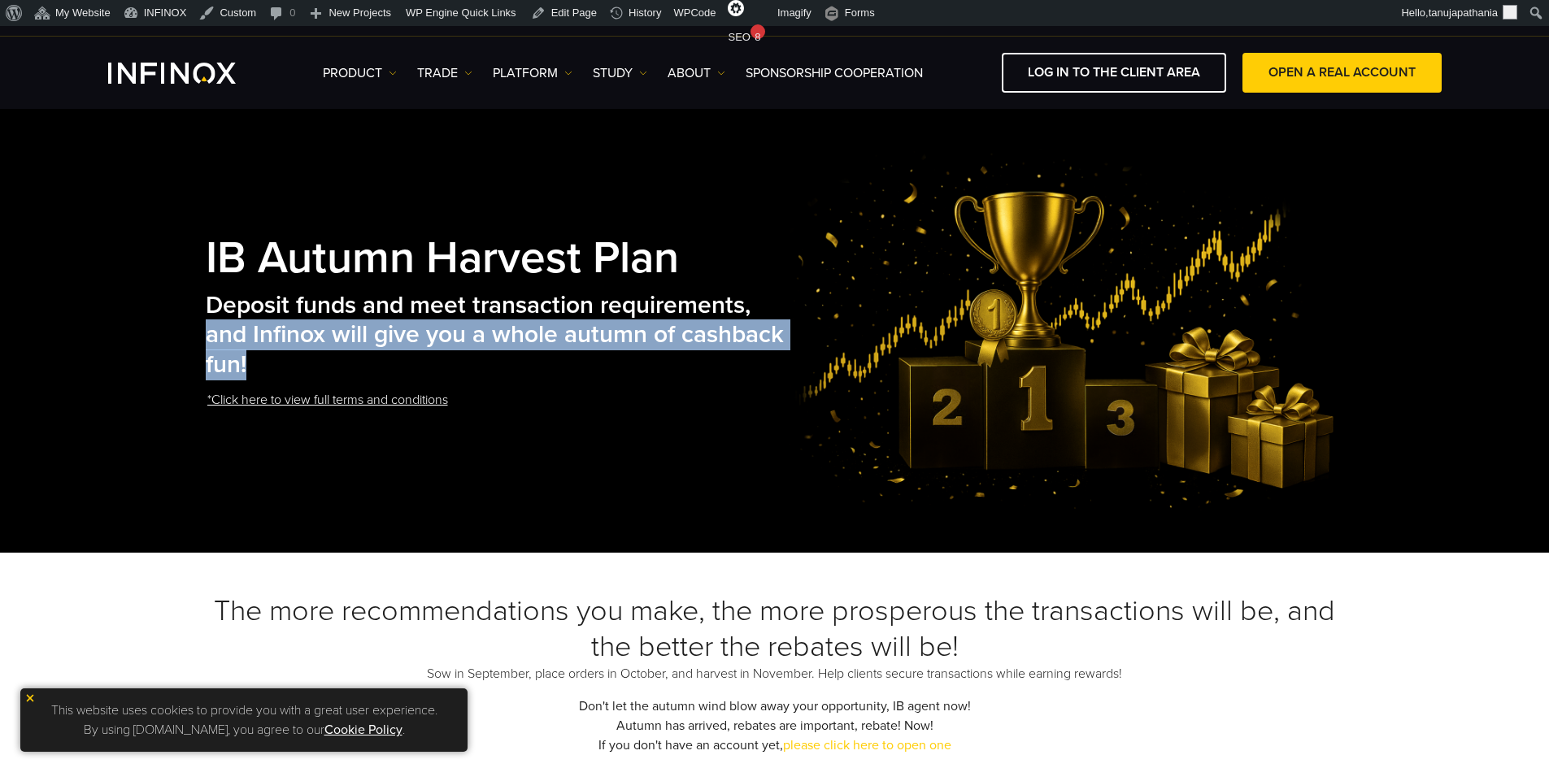
click at [474, 333] on font "and Infinox will give you a whole autumn of cashback fun!" at bounding box center [495, 350] width 578 height 60
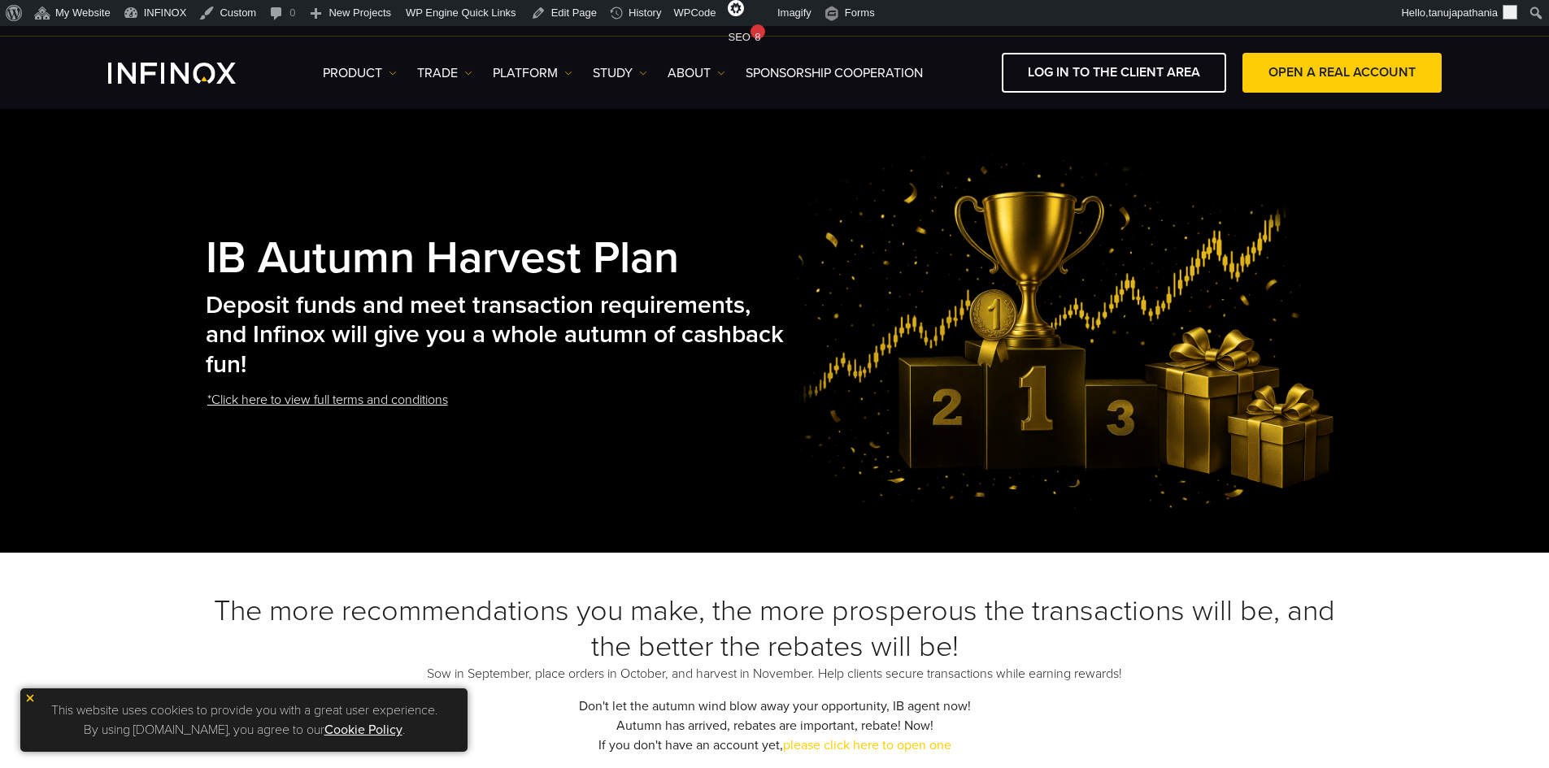
click at [668, 319] on font "Deposit funds and meet transaction requirements," at bounding box center [478, 305] width 545 height 30
click at [521, 263] on font "IB Autumn Harvest Plan" at bounding box center [442, 259] width 473 height 54
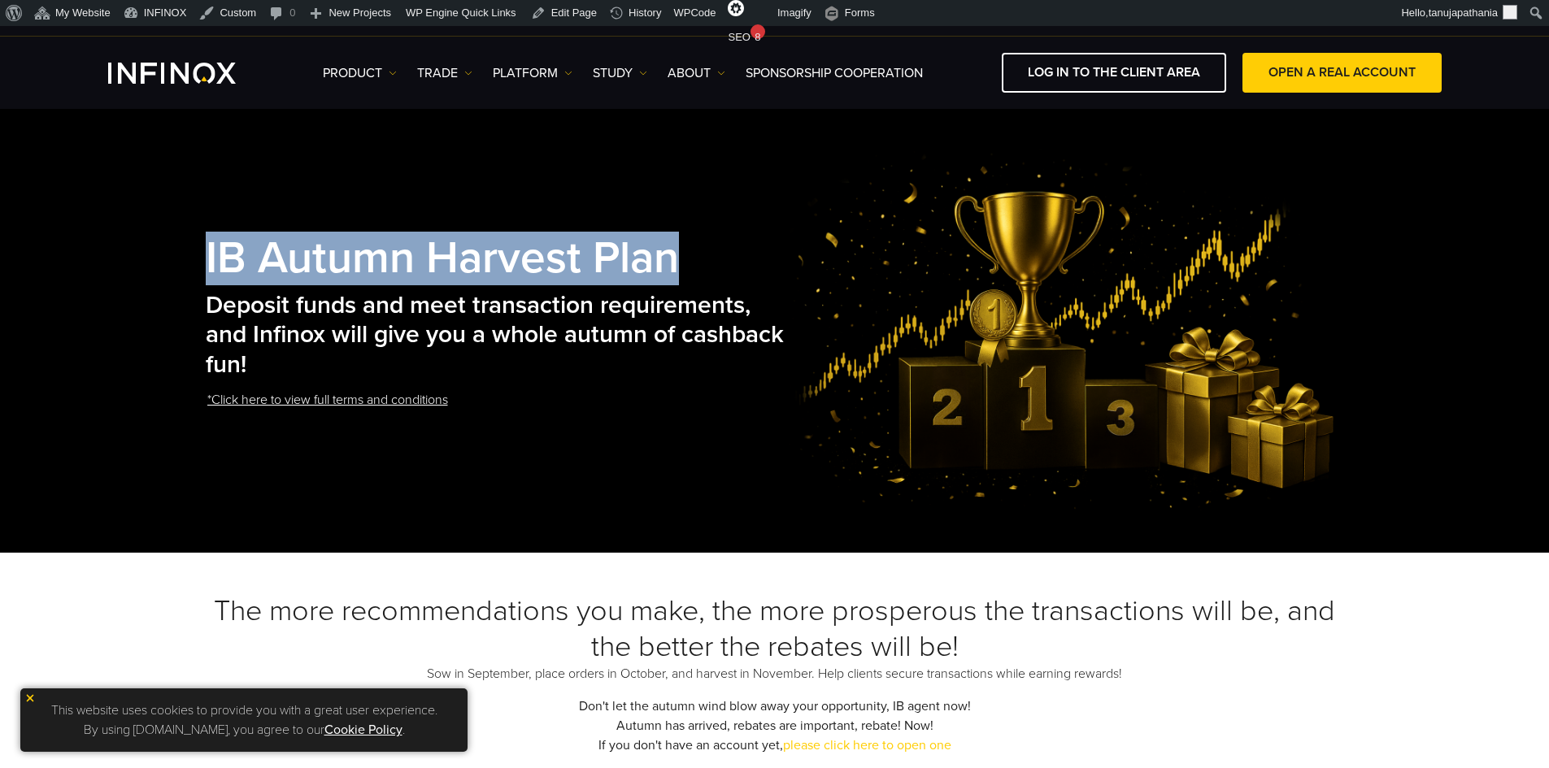
click at [521, 263] on font "IB Autumn Harvest Plan" at bounding box center [442, 259] width 473 height 54
click at [323, 392] on font "*Click here to view full terms and conditions" at bounding box center [327, 400] width 241 height 16
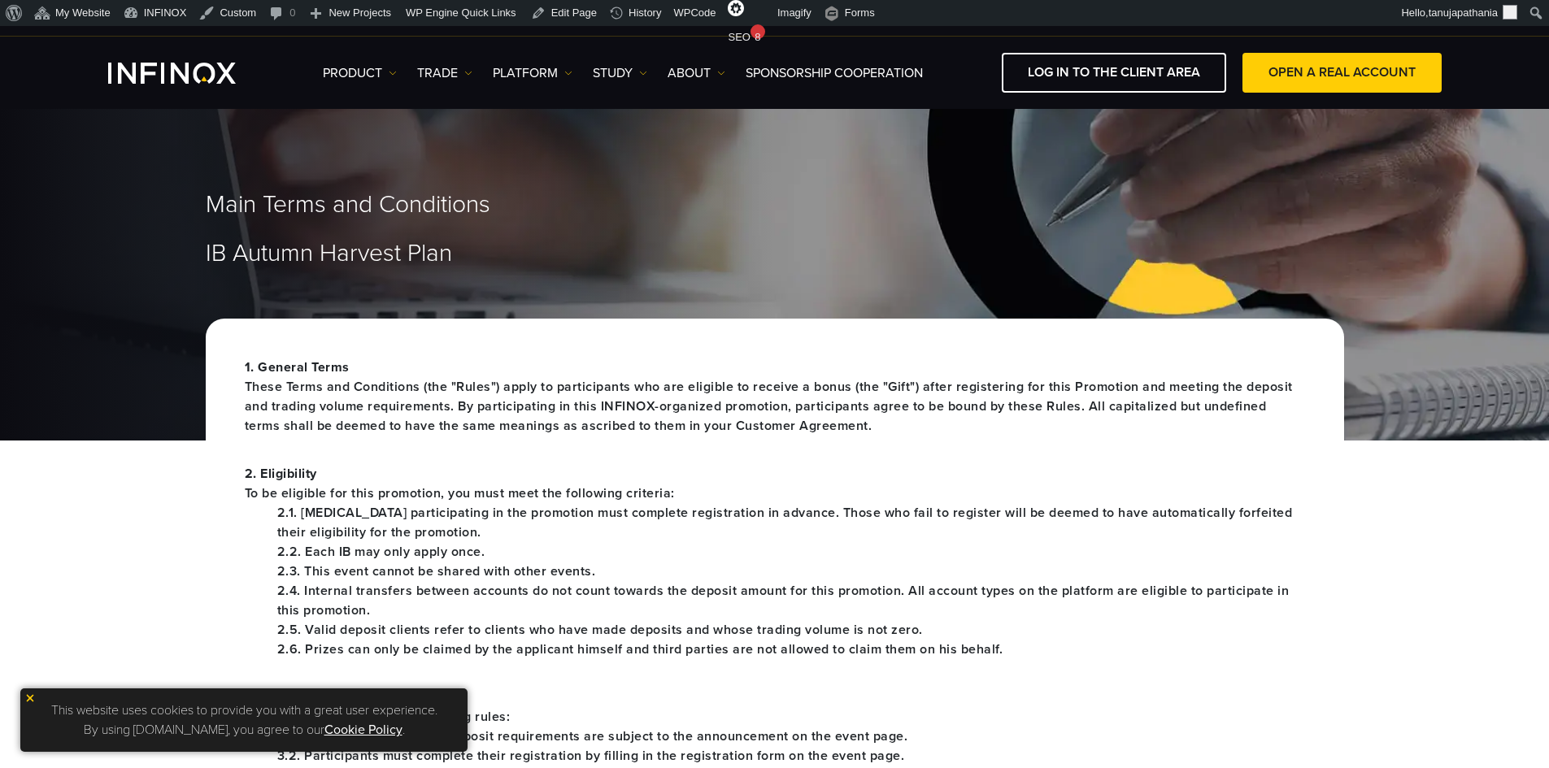
click at [1184, 190] on h2 "Main Terms and Conditions" at bounding box center [775, 205] width 1138 height 30
